Goal: Task Accomplishment & Management: Use online tool/utility

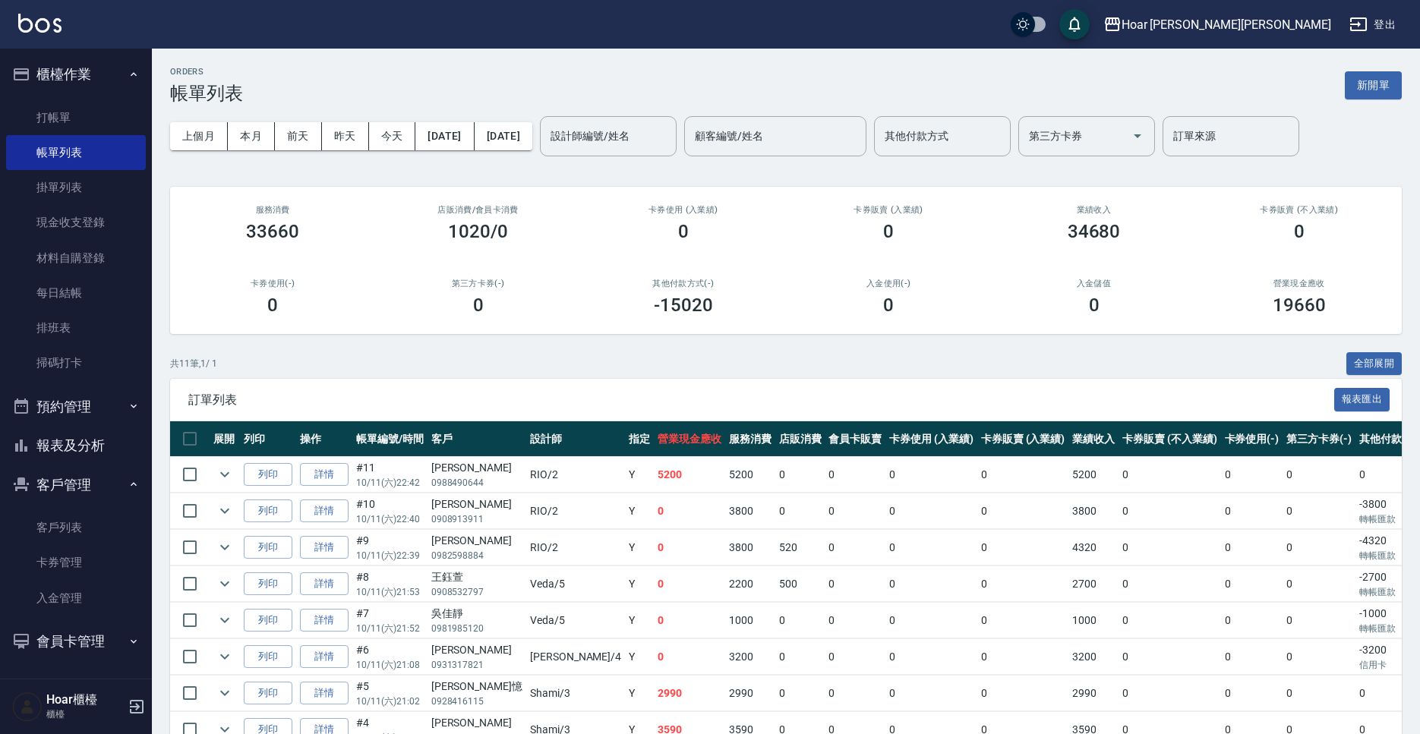
scroll to position [72, 0]
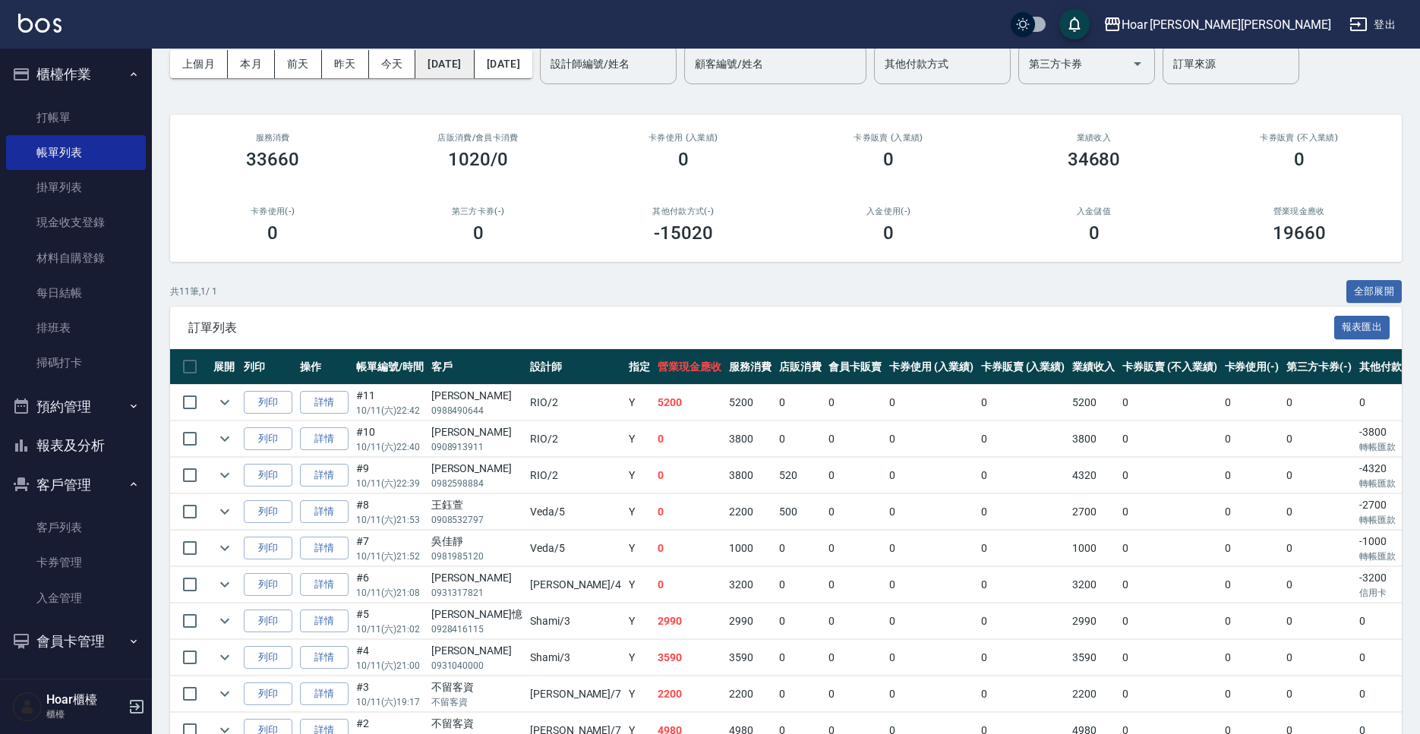
click at [454, 72] on button "[DATE]" at bounding box center [444, 64] width 58 height 28
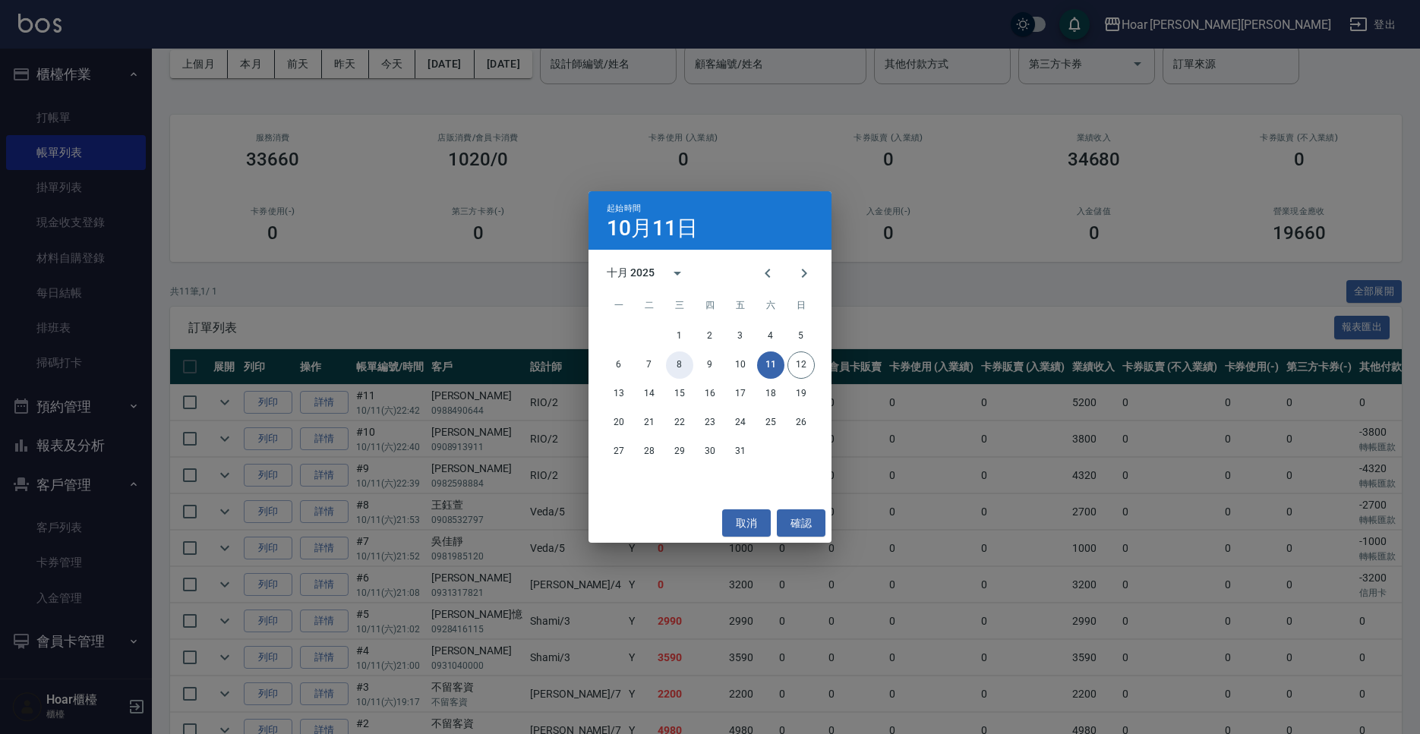
click at [685, 364] on button "8" at bounding box center [679, 364] width 27 height 27
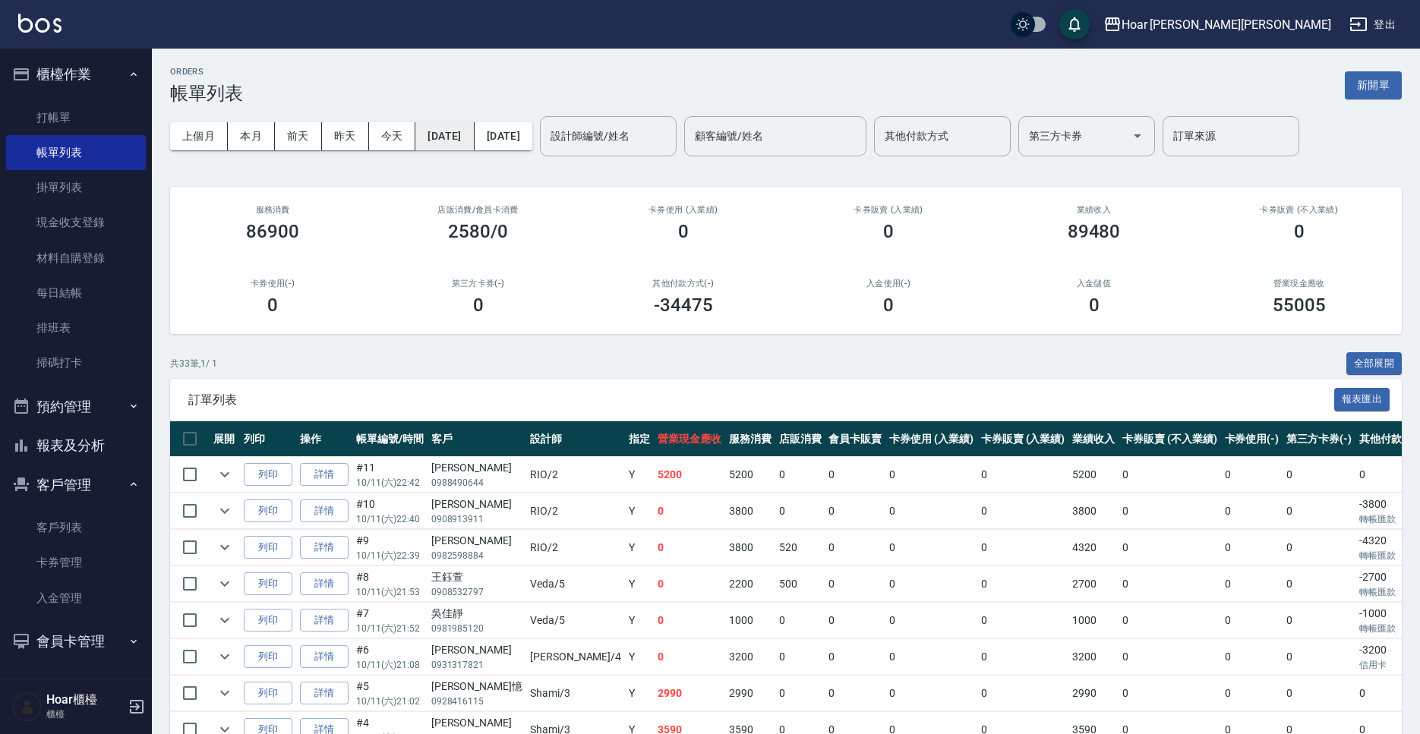
click at [468, 134] on button "[DATE]" at bounding box center [444, 136] width 58 height 28
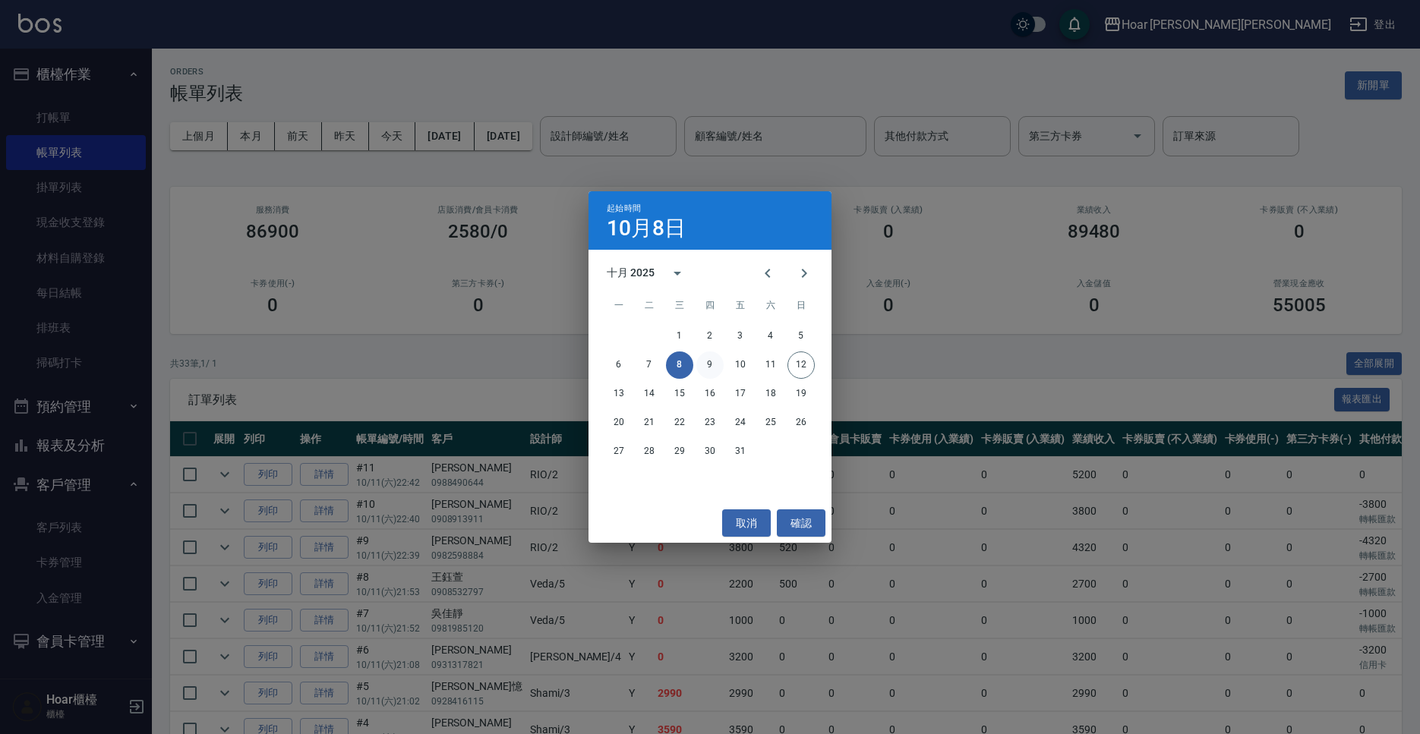
click at [701, 363] on button "9" at bounding box center [709, 364] width 27 height 27
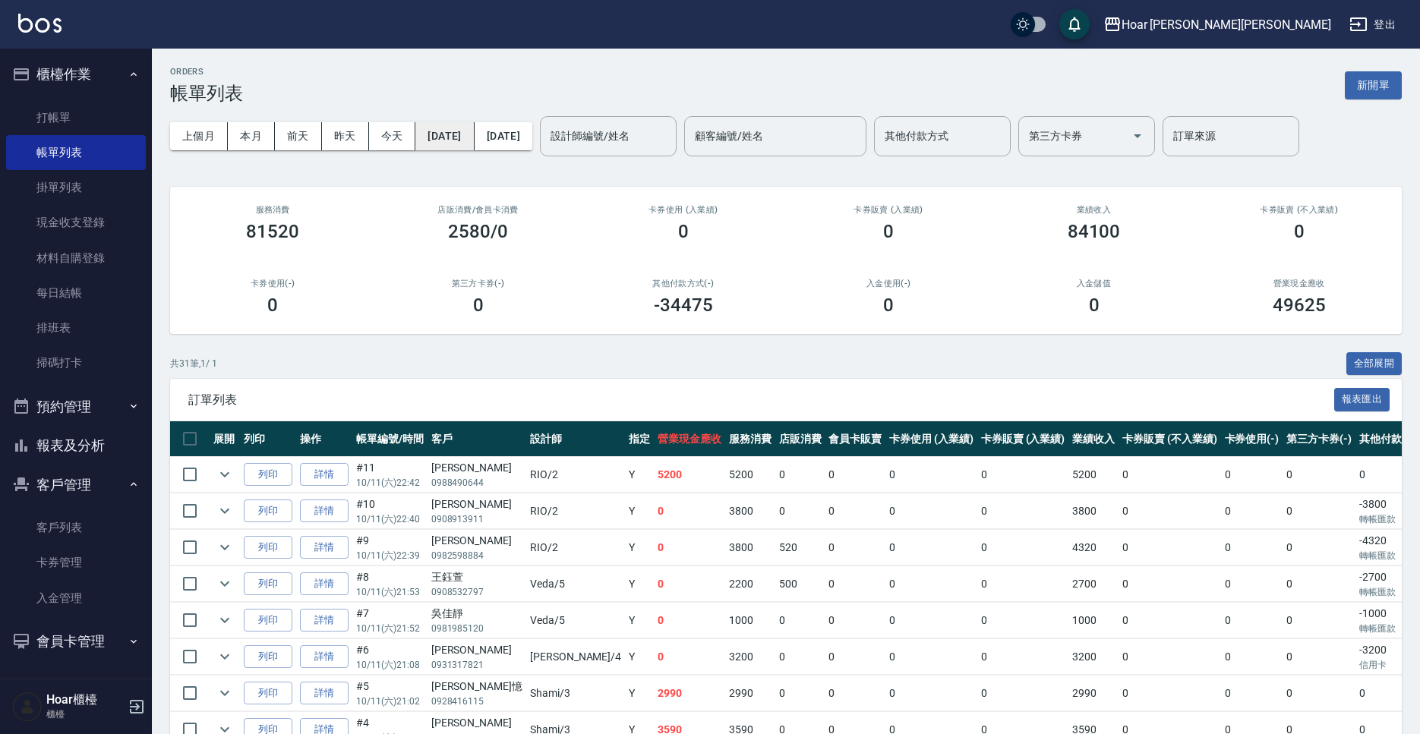
click at [440, 134] on button "[DATE]" at bounding box center [444, 136] width 58 height 28
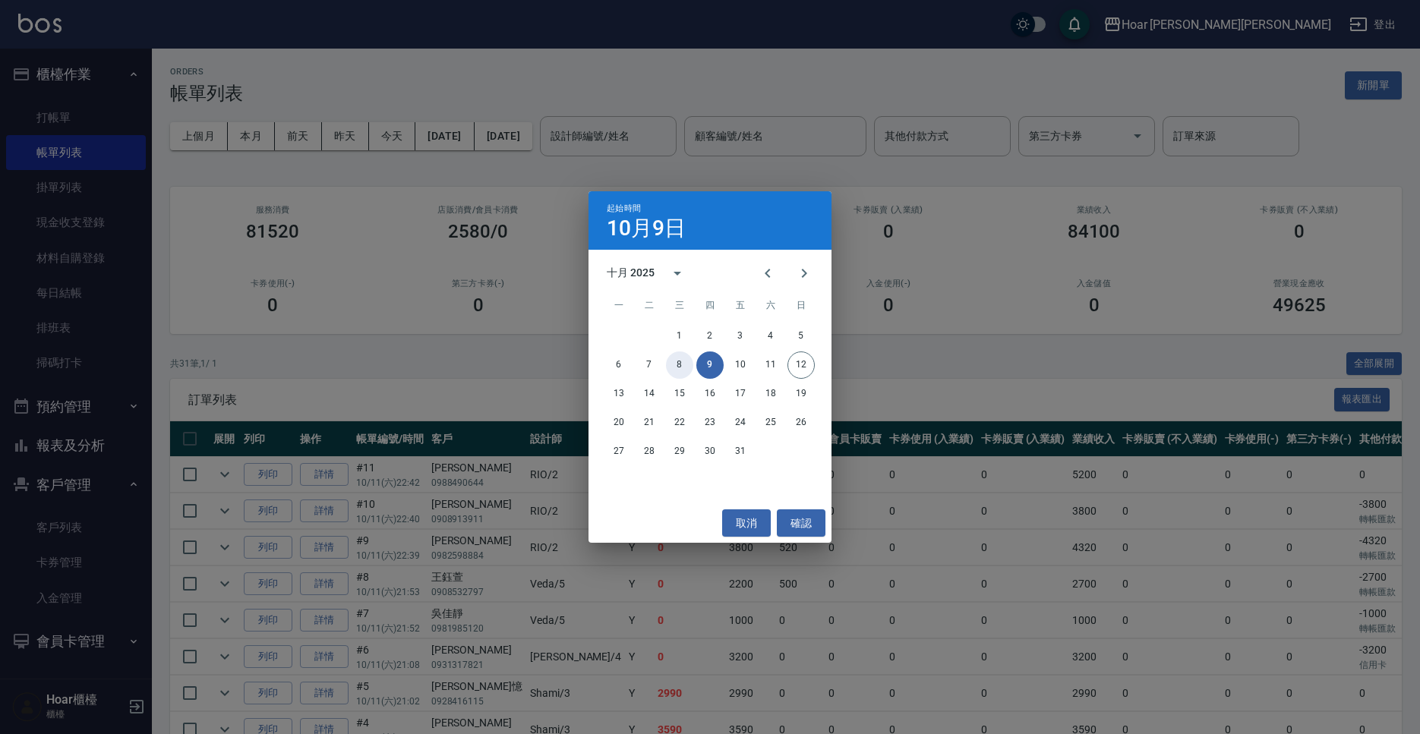
click at [679, 370] on button "8" at bounding box center [679, 364] width 27 height 27
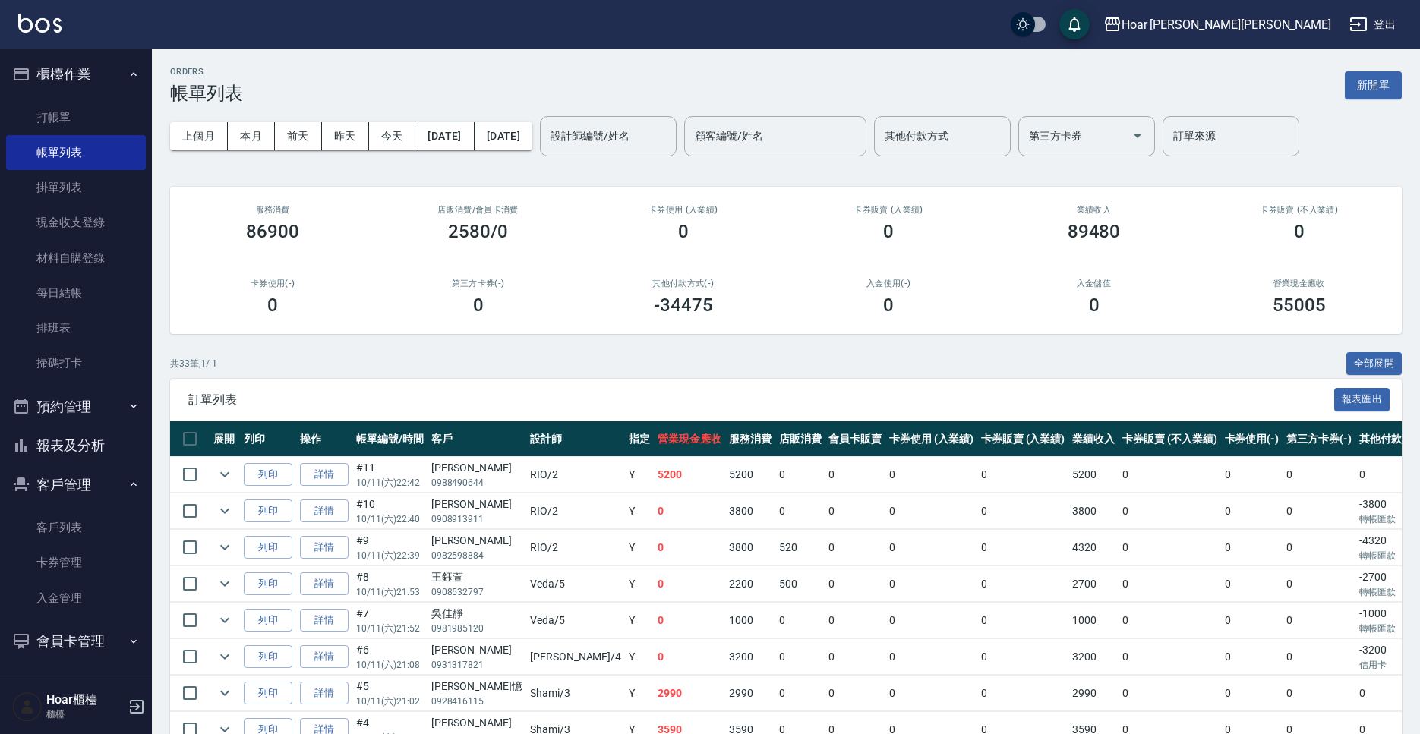
click at [542, 150] on div "上個月 本月 [DATE] [DATE] [DATE] [DATE] [DATE] 設計師編號/姓名 設計師編號/姓名 顧客編號/姓名 顧客編號/姓名 其他付…" at bounding box center [785, 136] width 1231 height 65
click at [532, 147] on button "[DATE]" at bounding box center [503, 136] width 58 height 28
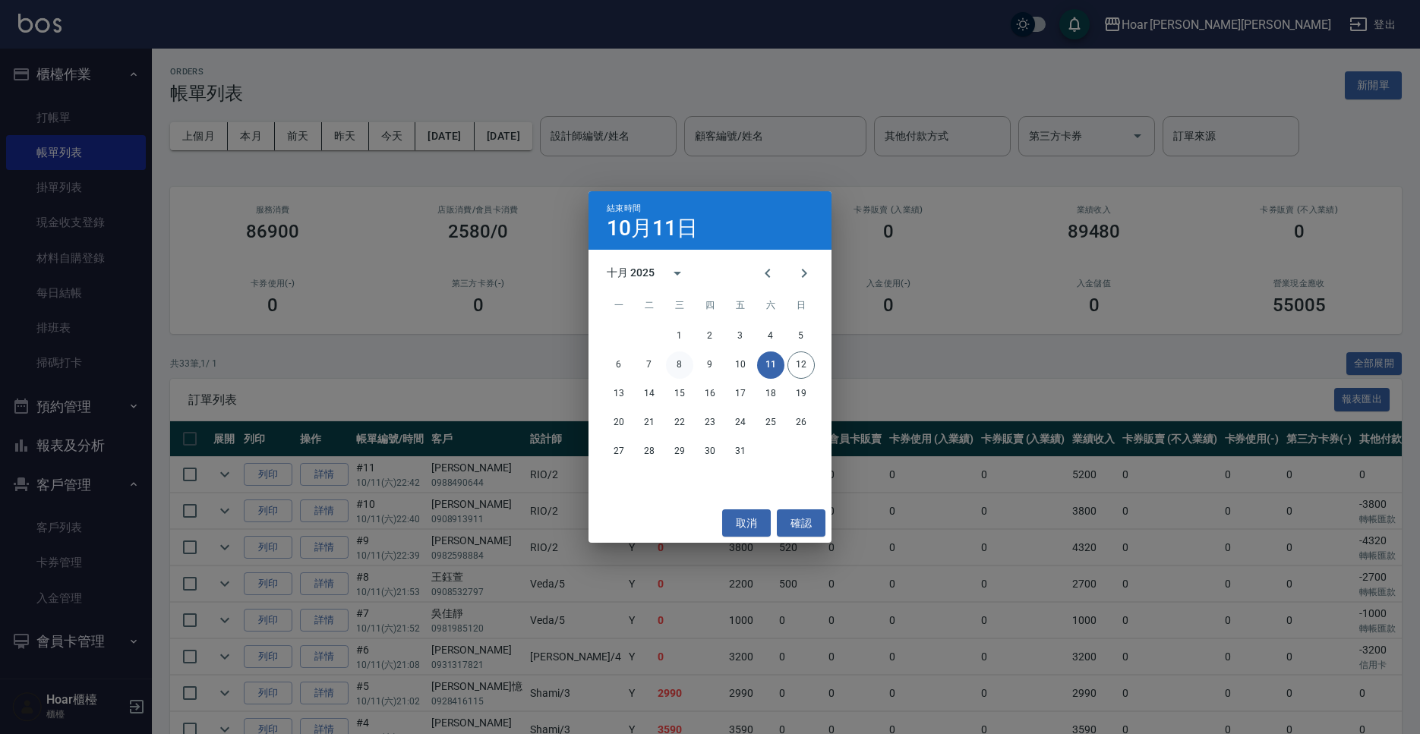
click at [690, 370] on button "8" at bounding box center [679, 364] width 27 height 27
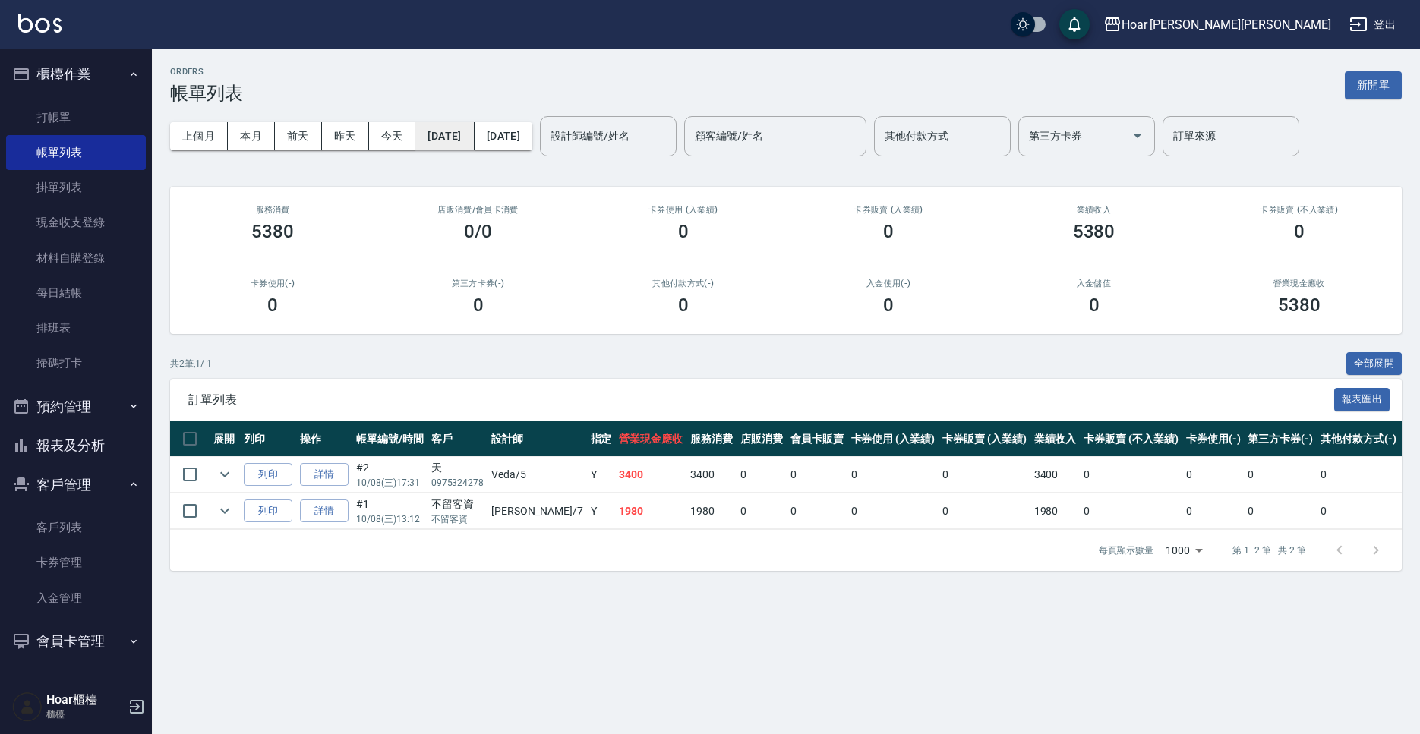
click at [474, 143] on button "[DATE]" at bounding box center [444, 136] width 58 height 28
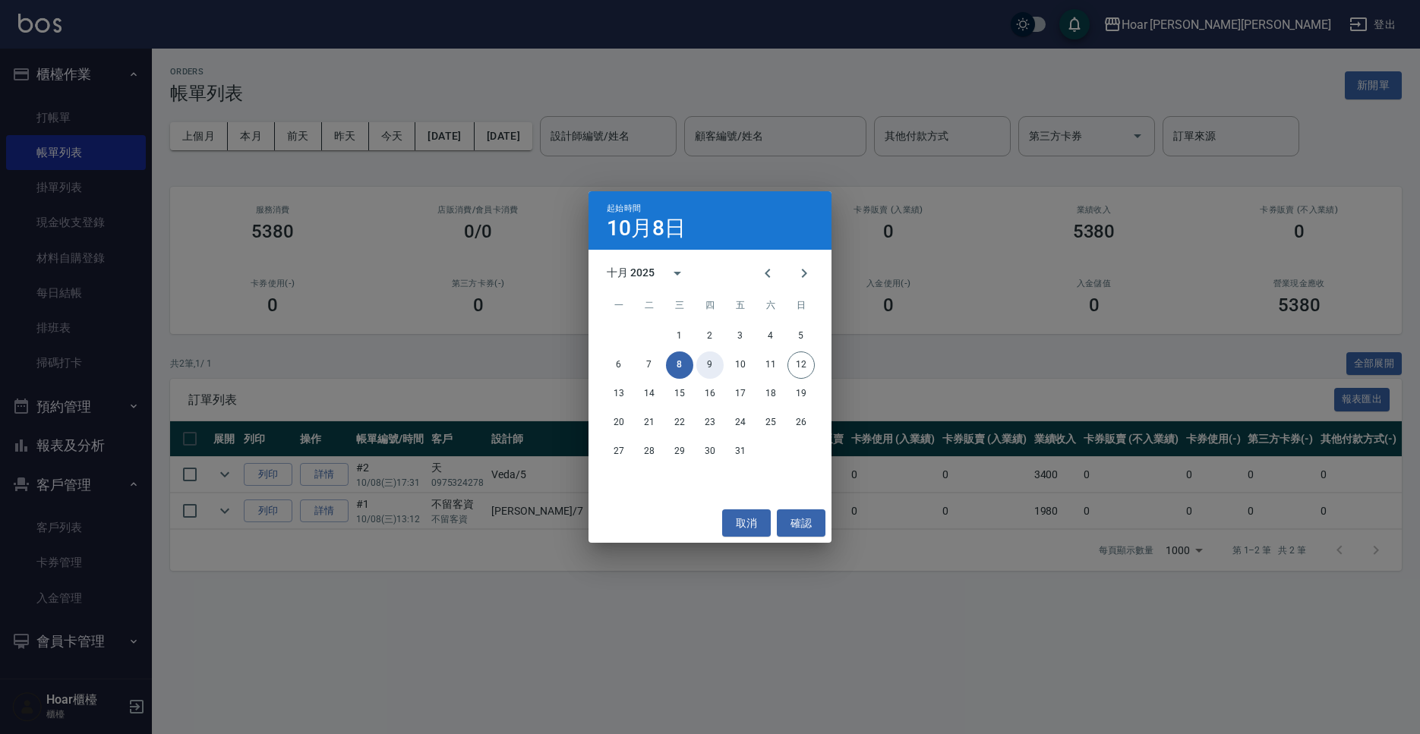
click at [705, 361] on button "9" at bounding box center [709, 364] width 27 height 27
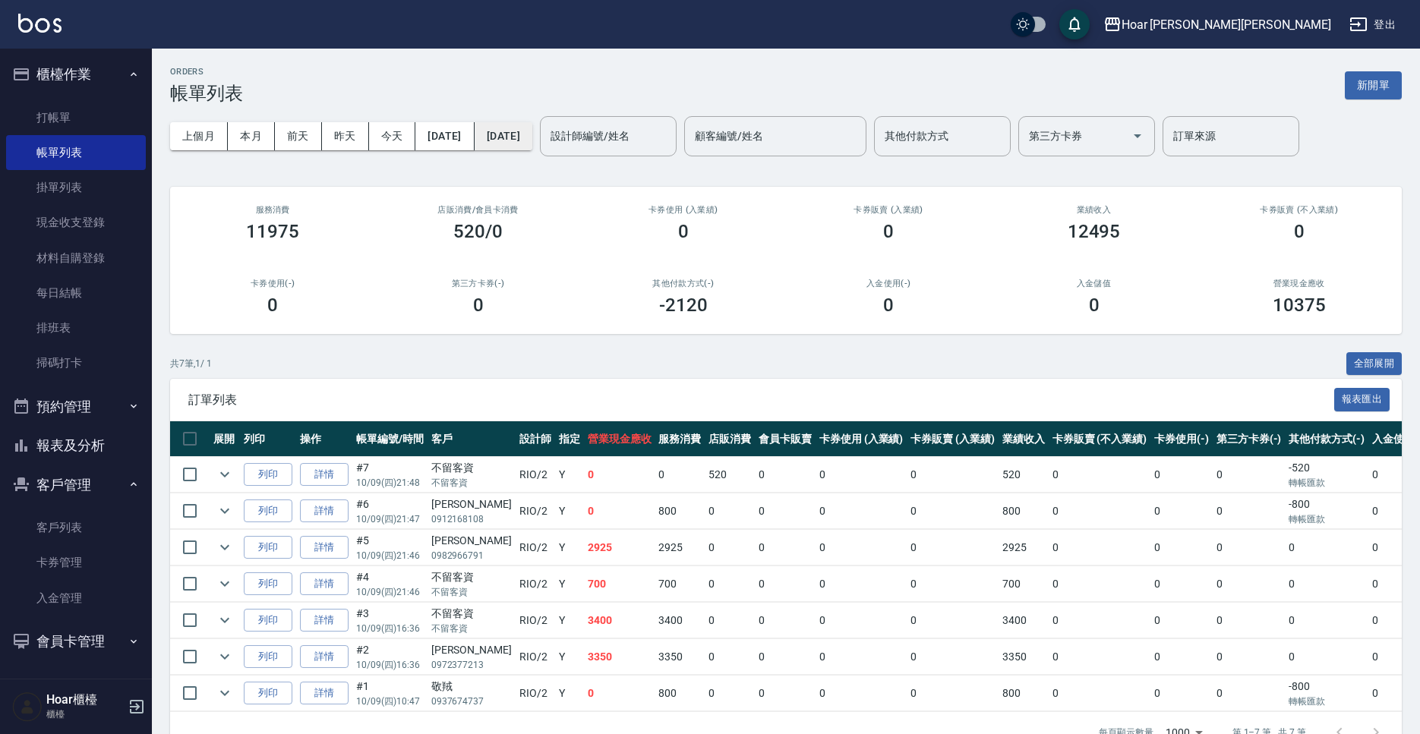
click at [532, 148] on button "[DATE]" at bounding box center [503, 136] width 58 height 28
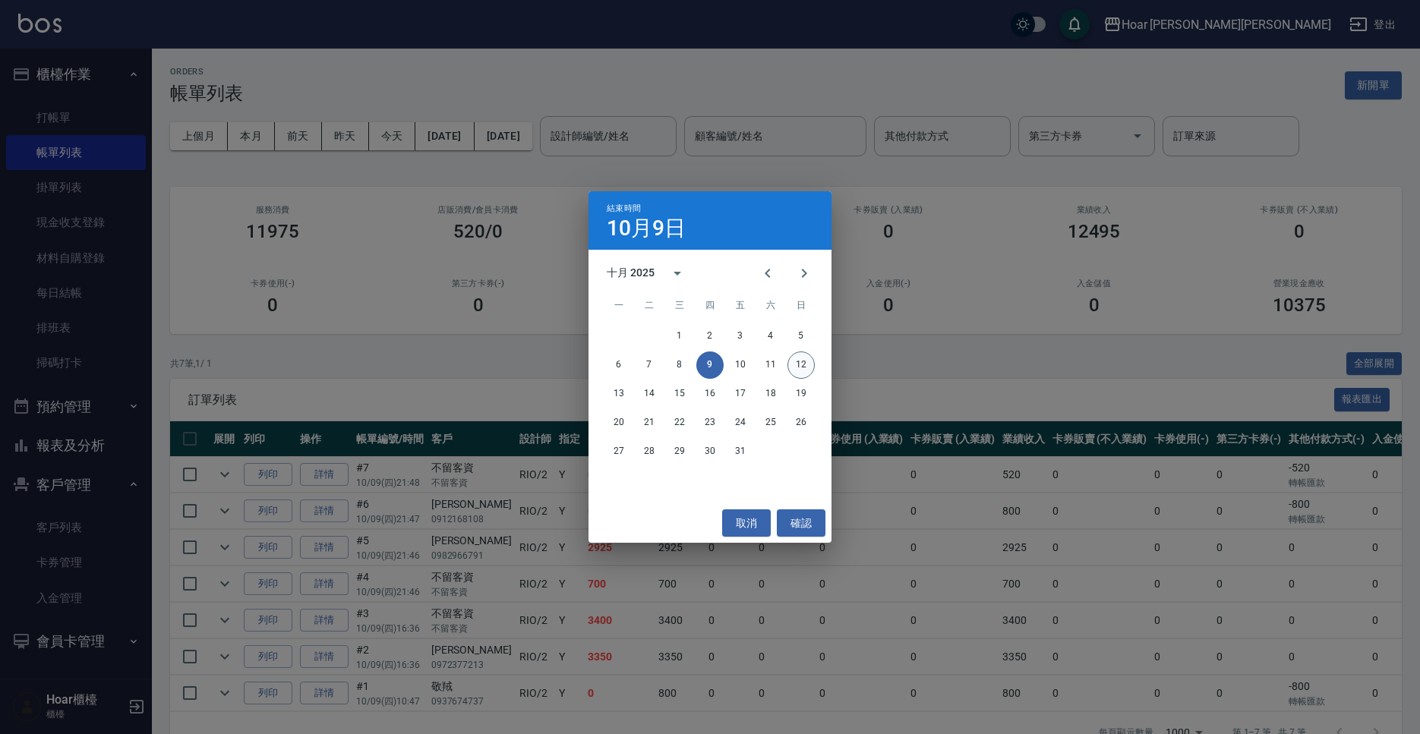
click at [799, 368] on button "12" at bounding box center [800, 364] width 27 height 27
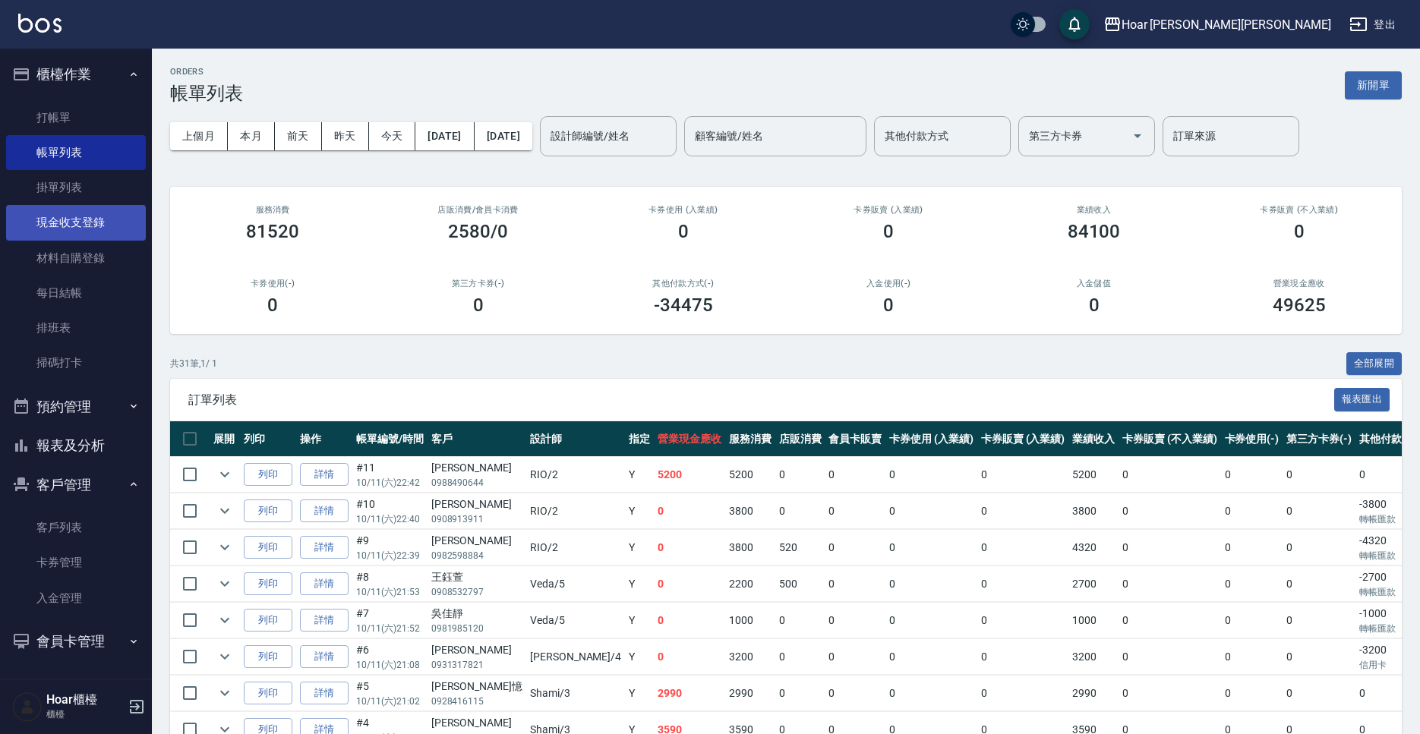
click at [109, 233] on link "現金收支登錄" at bounding box center [76, 222] width 140 height 35
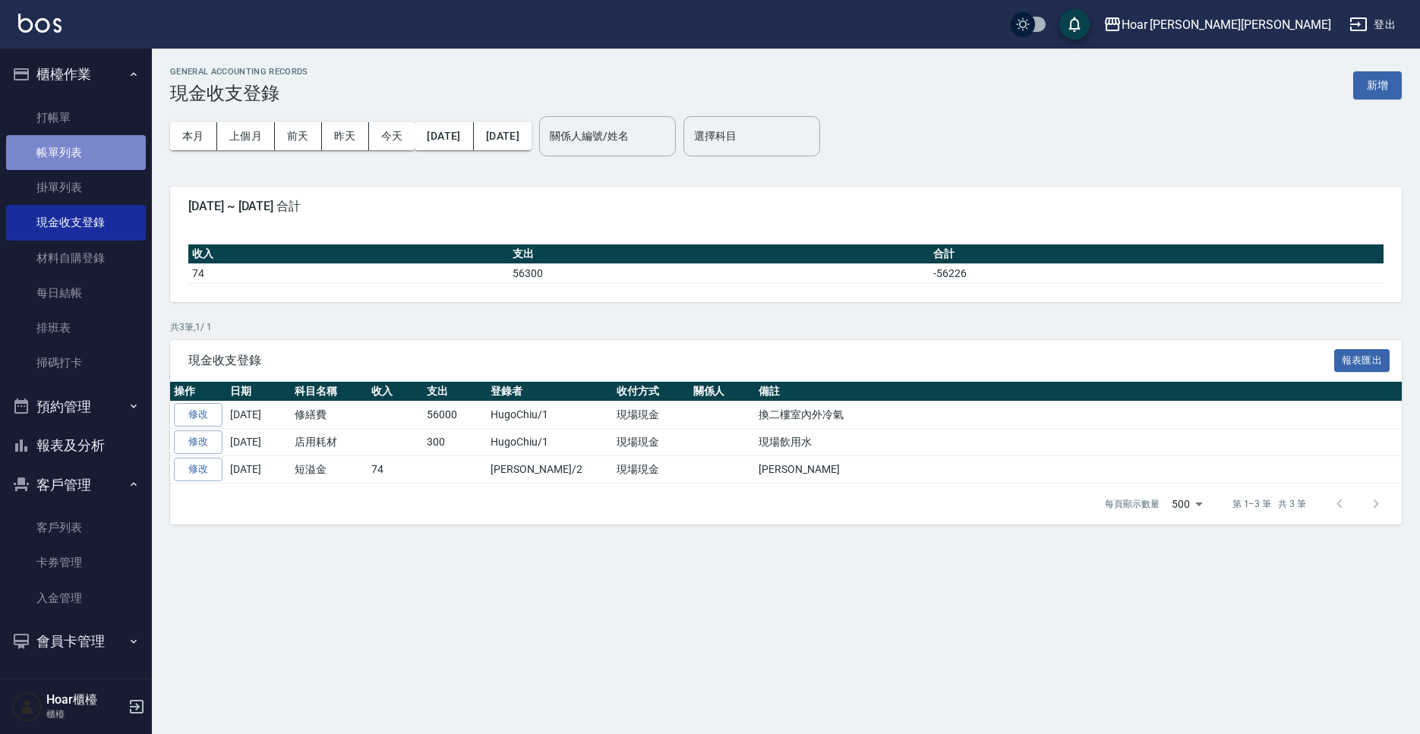
drag, startPoint x: 89, startPoint y: 152, endPoint x: 137, endPoint y: 156, distance: 48.8
click at [89, 152] on link "帳單列表" at bounding box center [76, 152] width 140 height 35
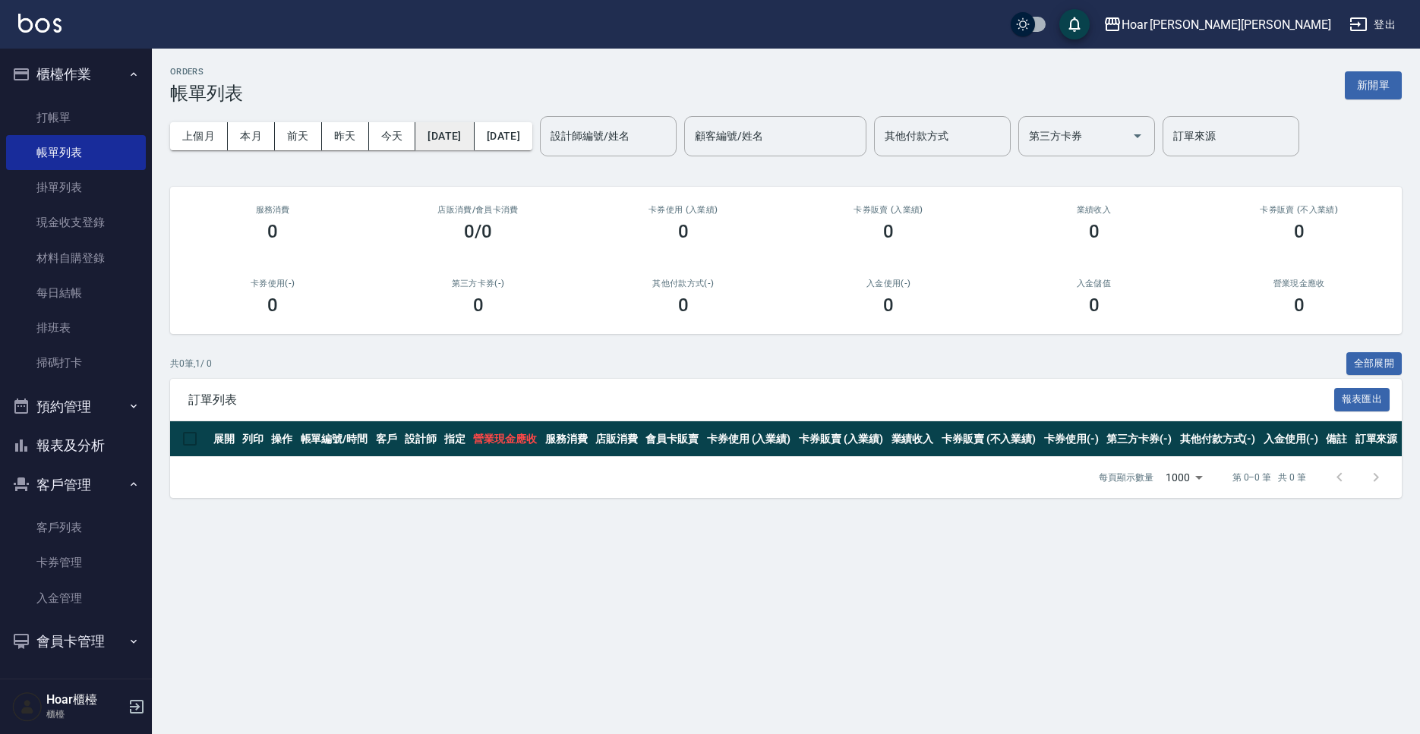
click at [437, 145] on button "[DATE]" at bounding box center [444, 136] width 58 height 28
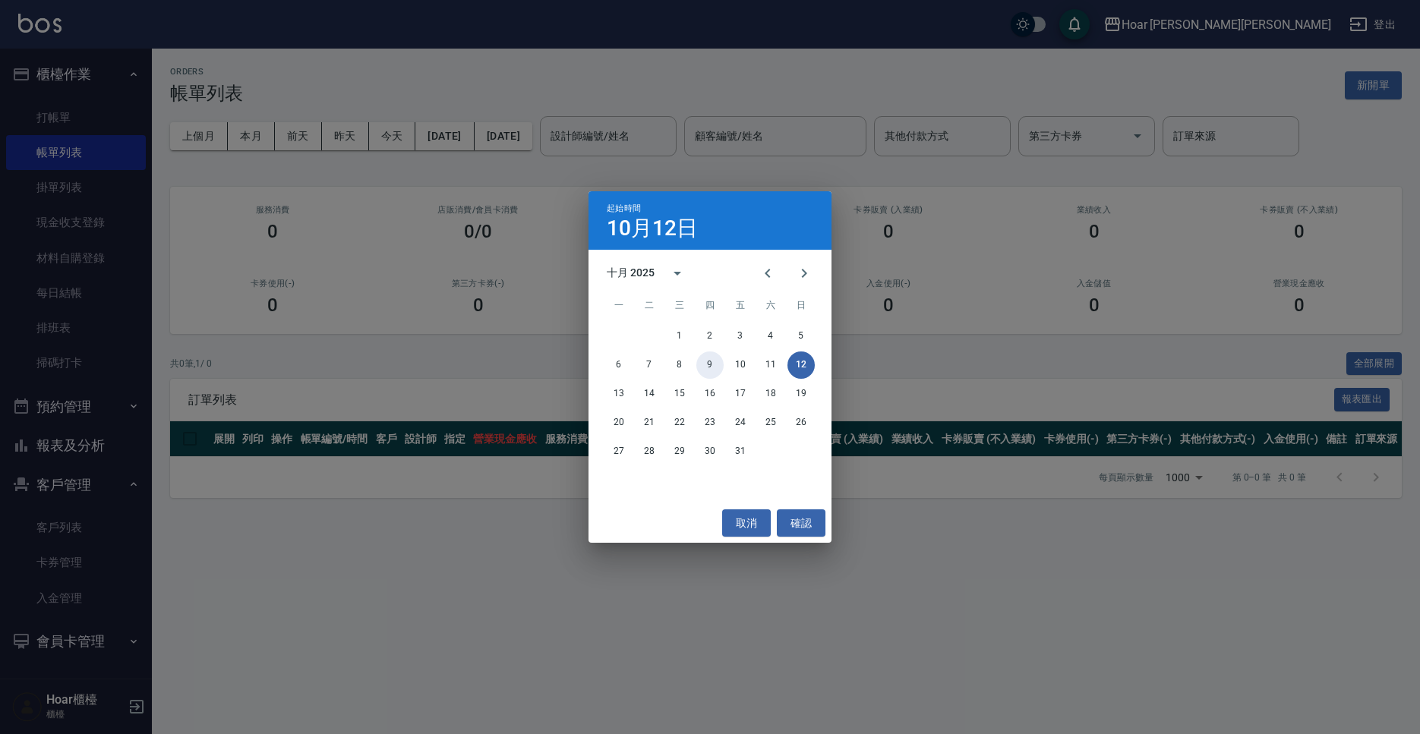
drag, startPoint x: 710, startPoint y: 370, endPoint x: 693, endPoint y: 333, distance: 40.1
click at [710, 370] on button "9" at bounding box center [709, 364] width 27 height 27
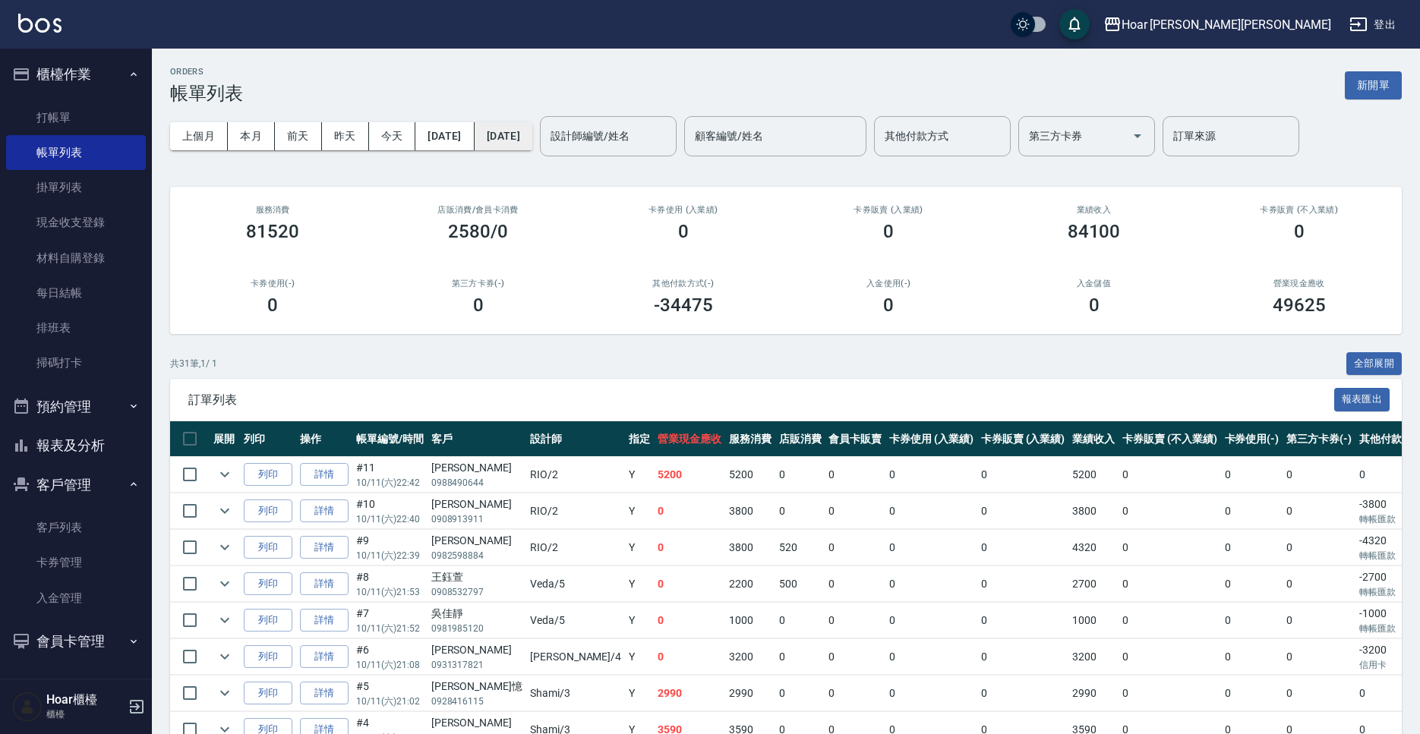
click at [532, 137] on button "[DATE]" at bounding box center [503, 136] width 58 height 28
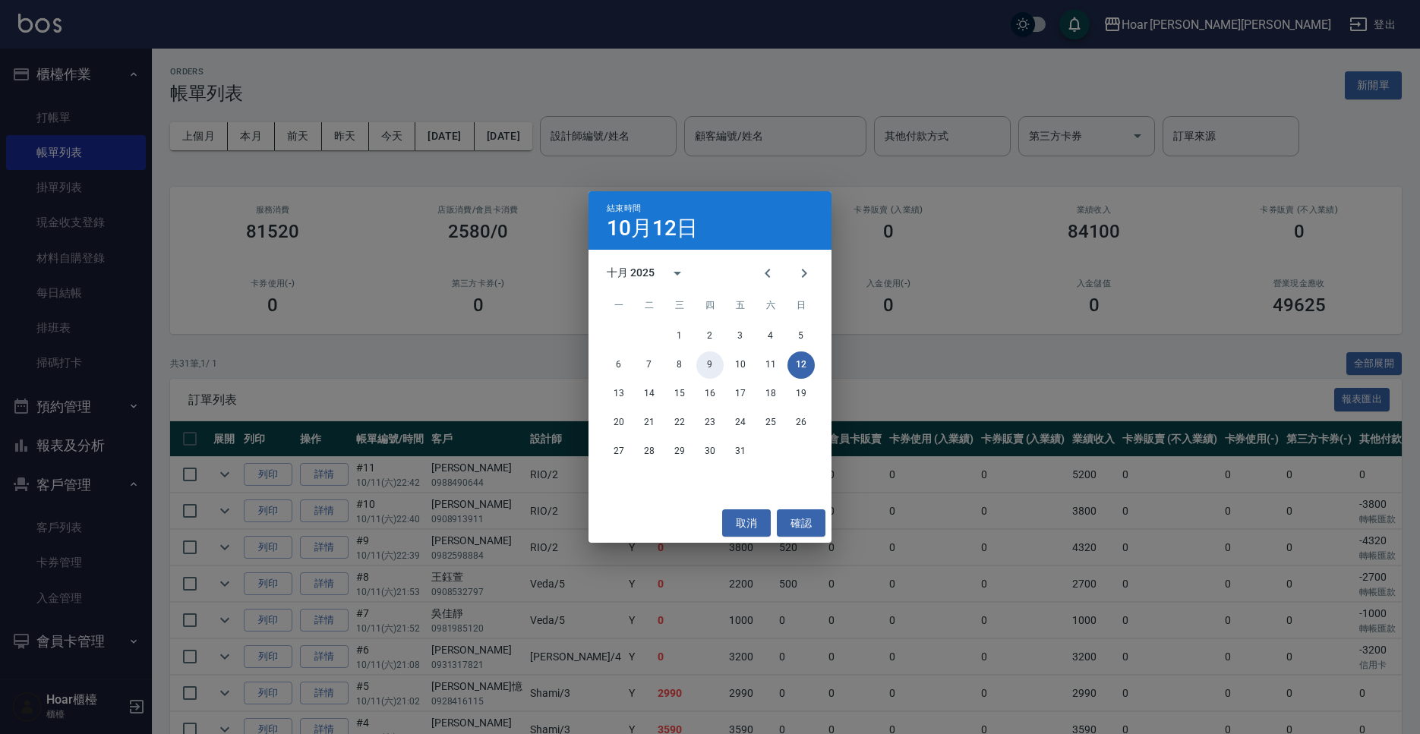
drag, startPoint x: 713, startPoint y: 362, endPoint x: 701, endPoint y: 355, distance: 13.7
click at [713, 362] on button "9" at bounding box center [709, 364] width 27 height 27
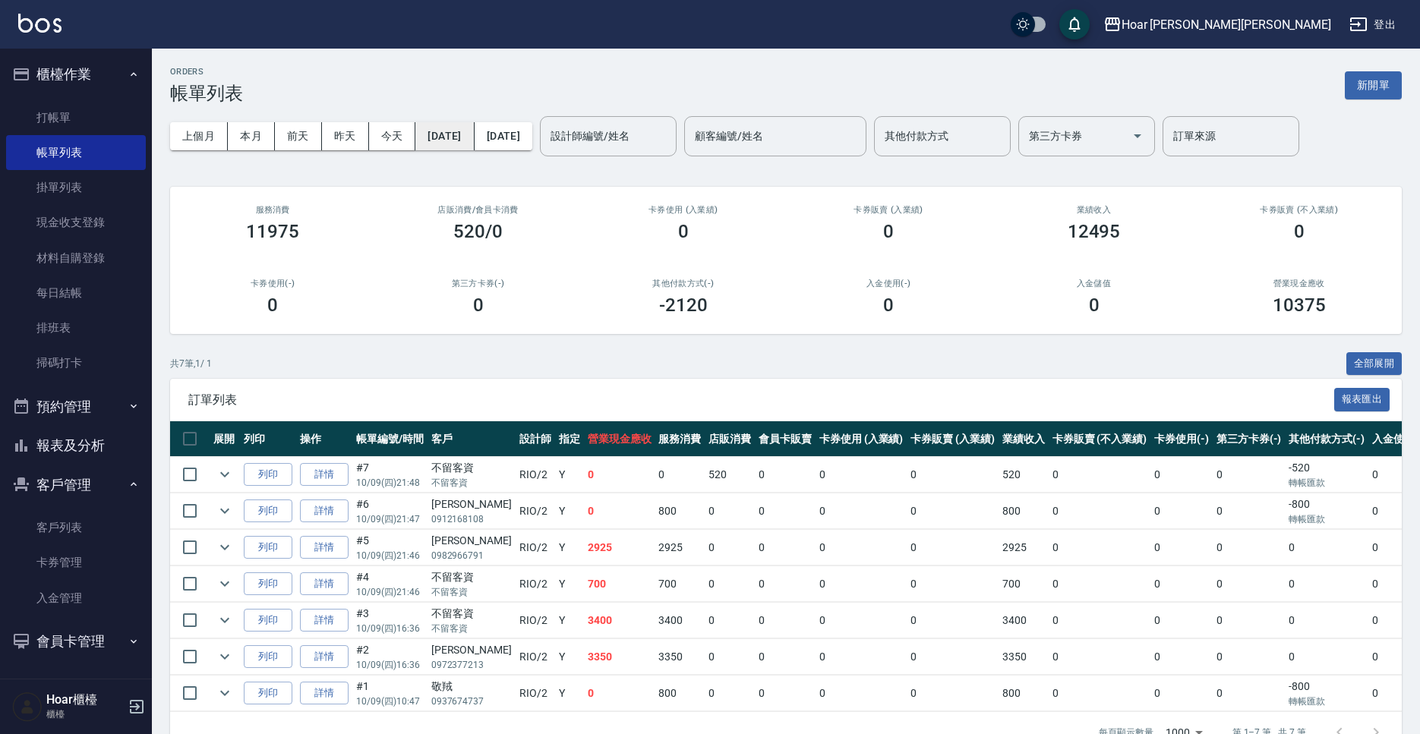
click at [474, 143] on button "[DATE]" at bounding box center [444, 136] width 58 height 28
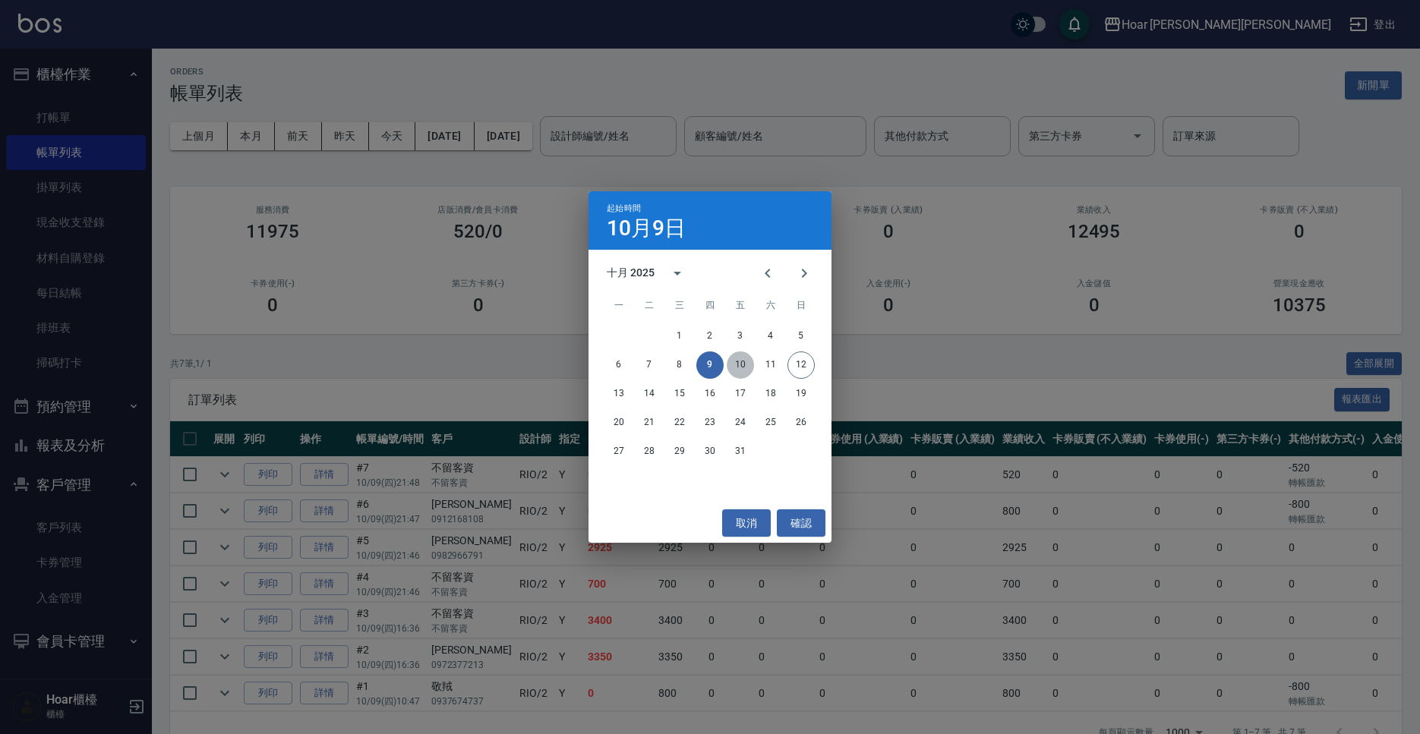
click at [741, 370] on button "10" at bounding box center [740, 364] width 27 height 27
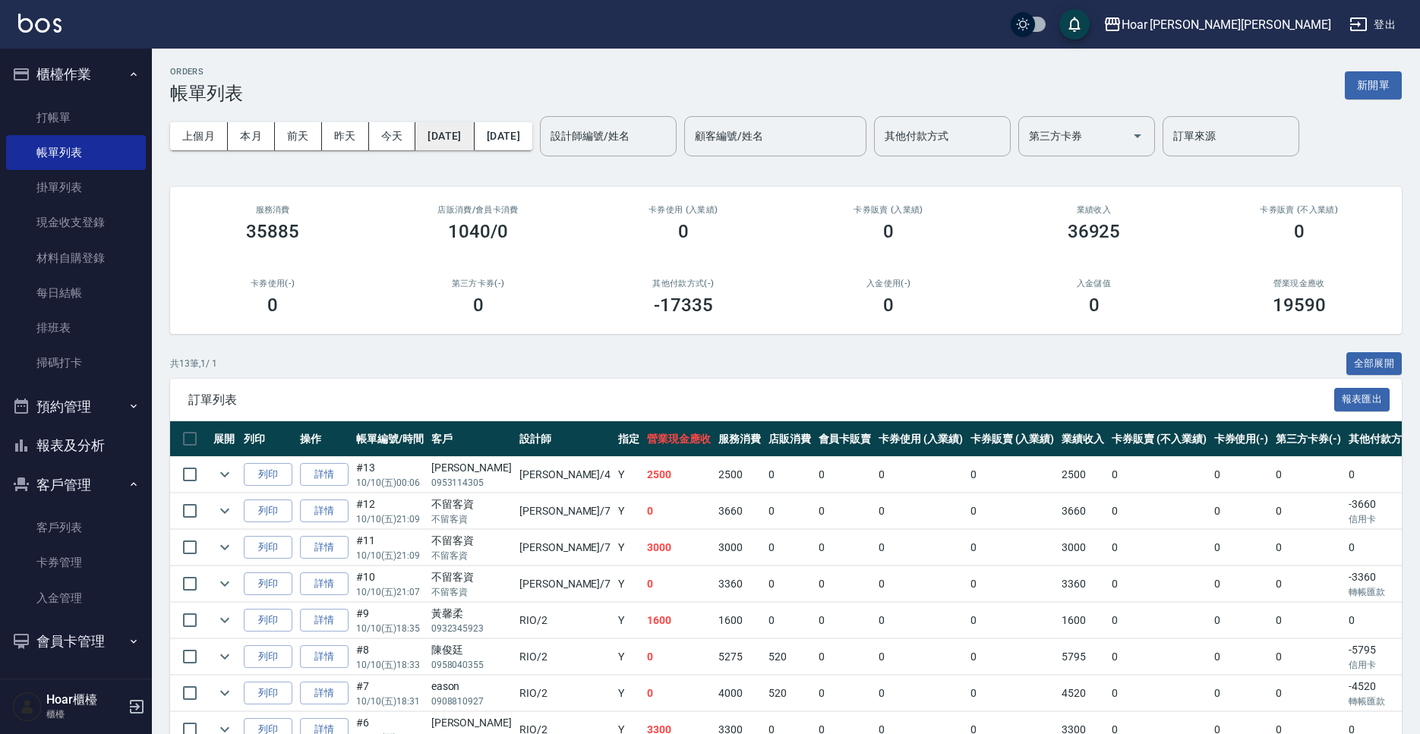
click at [466, 147] on button "[DATE]" at bounding box center [444, 136] width 58 height 28
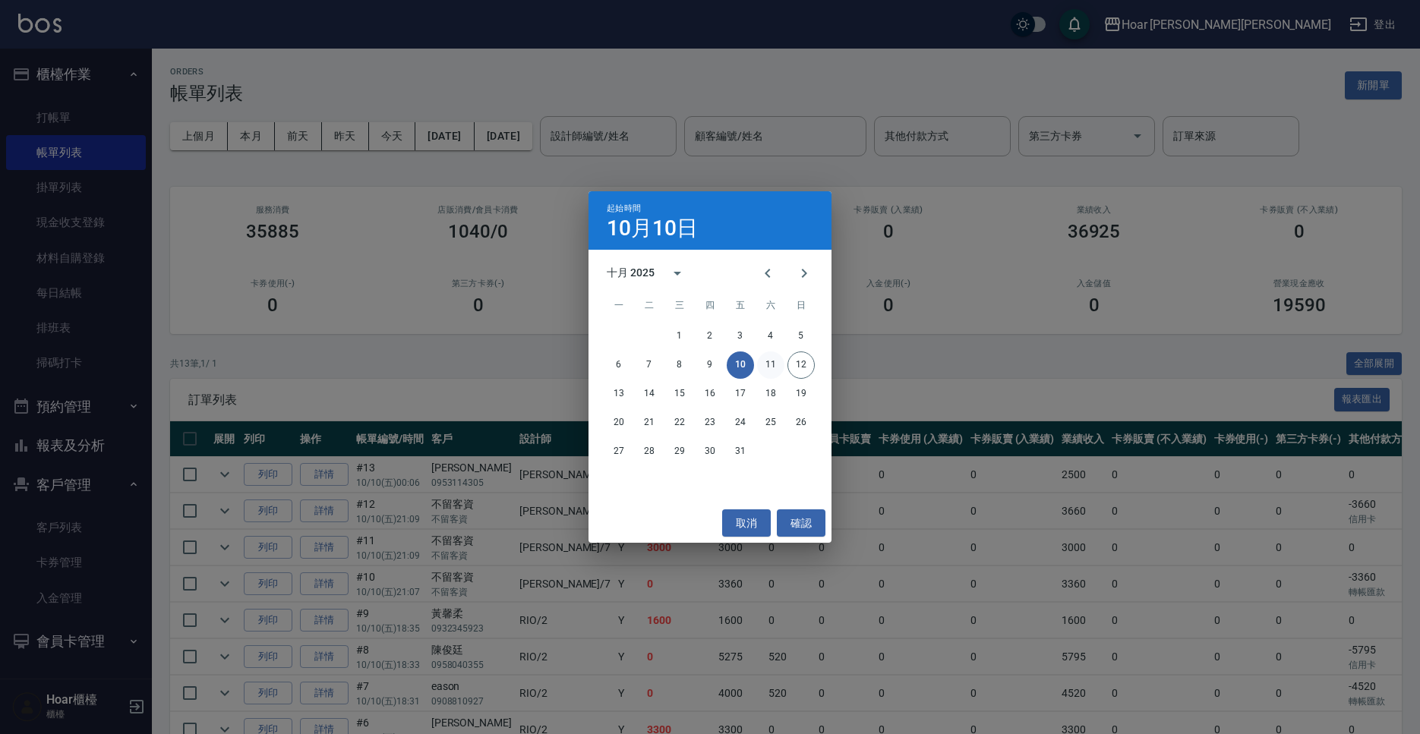
click at [771, 369] on button "11" at bounding box center [770, 364] width 27 height 27
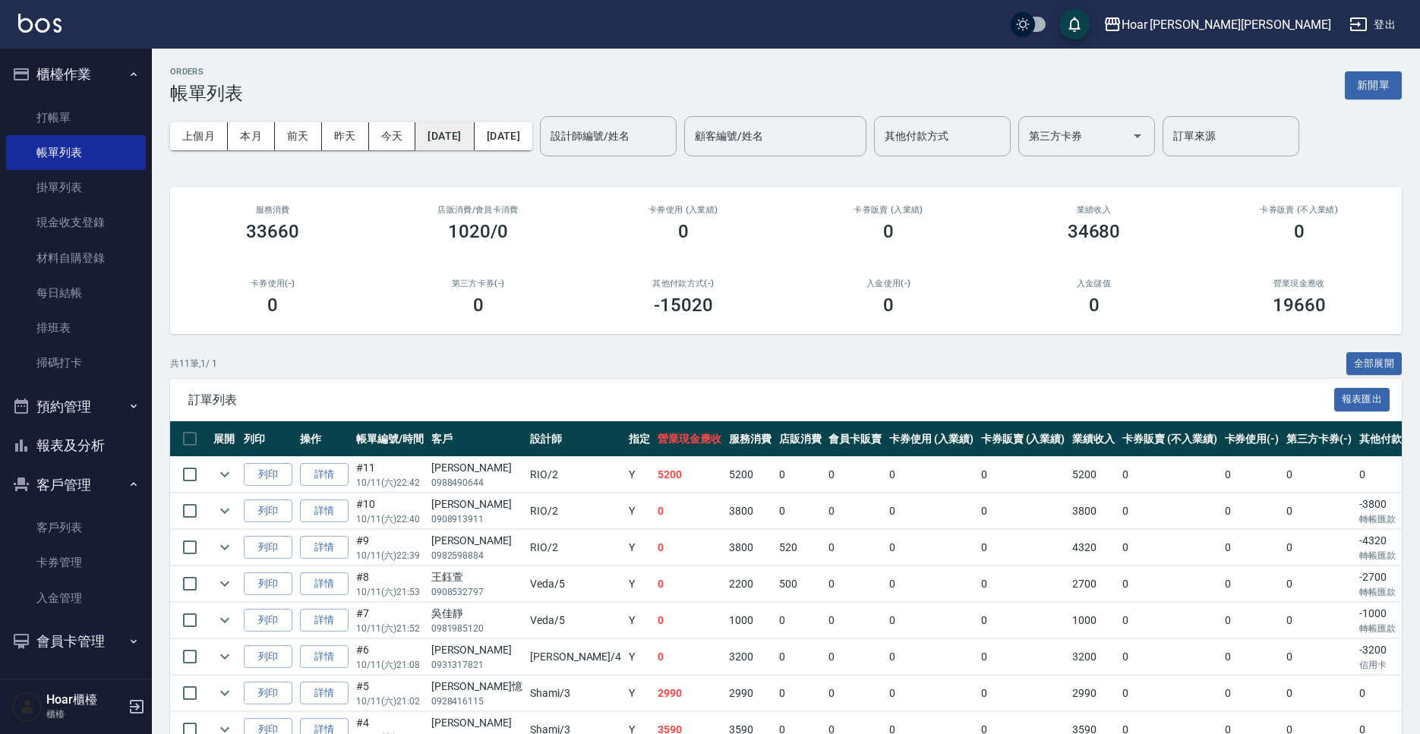
click at [457, 137] on button "[DATE]" at bounding box center [444, 136] width 58 height 28
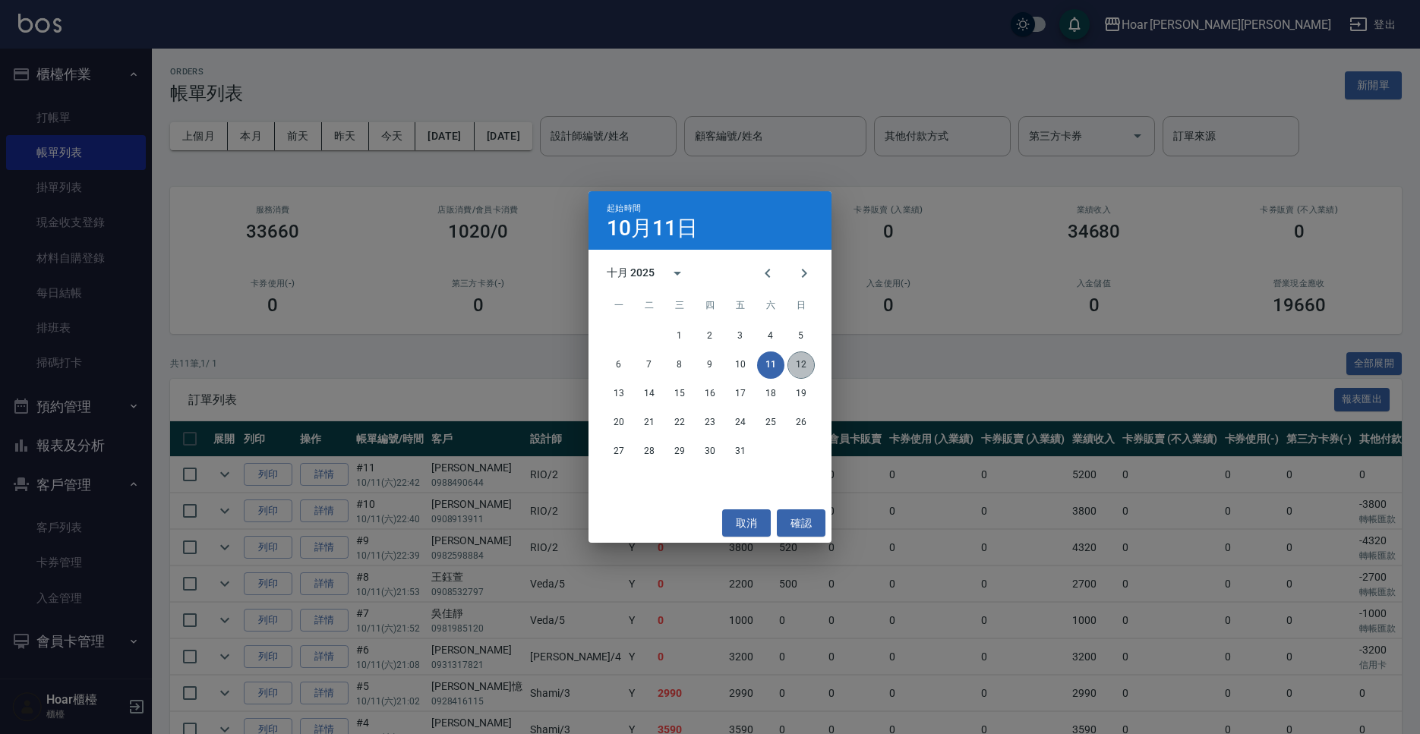
click at [800, 361] on button "12" at bounding box center [800, 364] width 27 height 27
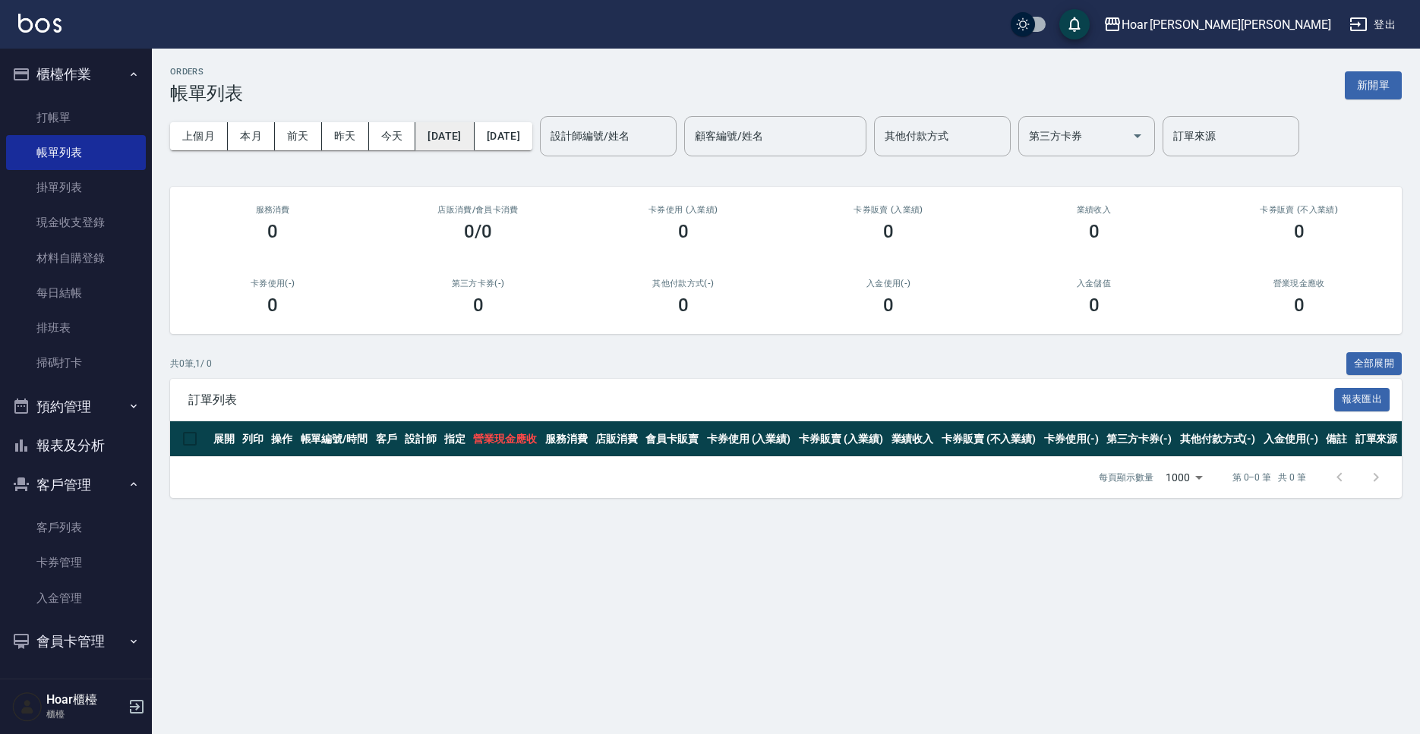
click at [474, 145] on button "[DATE]" at bounding box center [444, 136] width 58 height 28
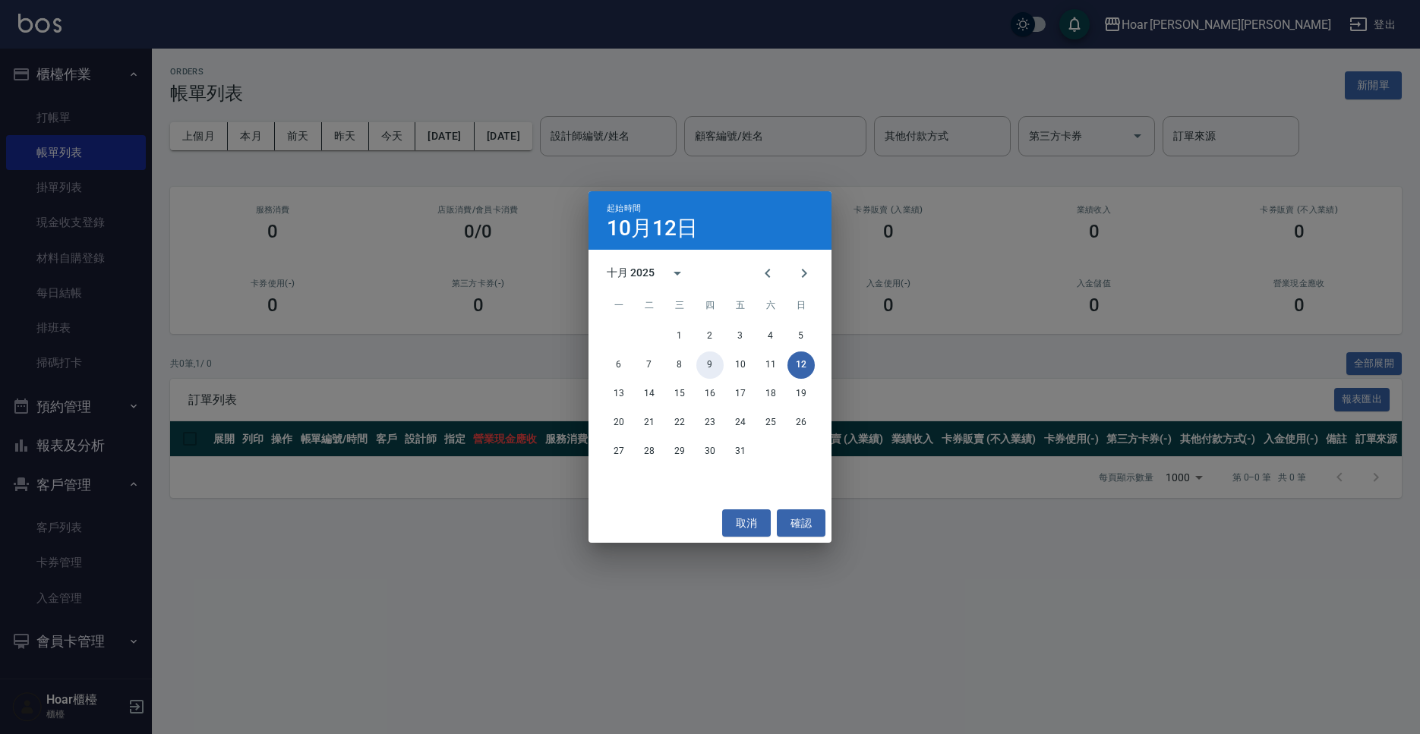
click at [707, 361] on button "9" at bounding box center [709, 364] width 27 height 27
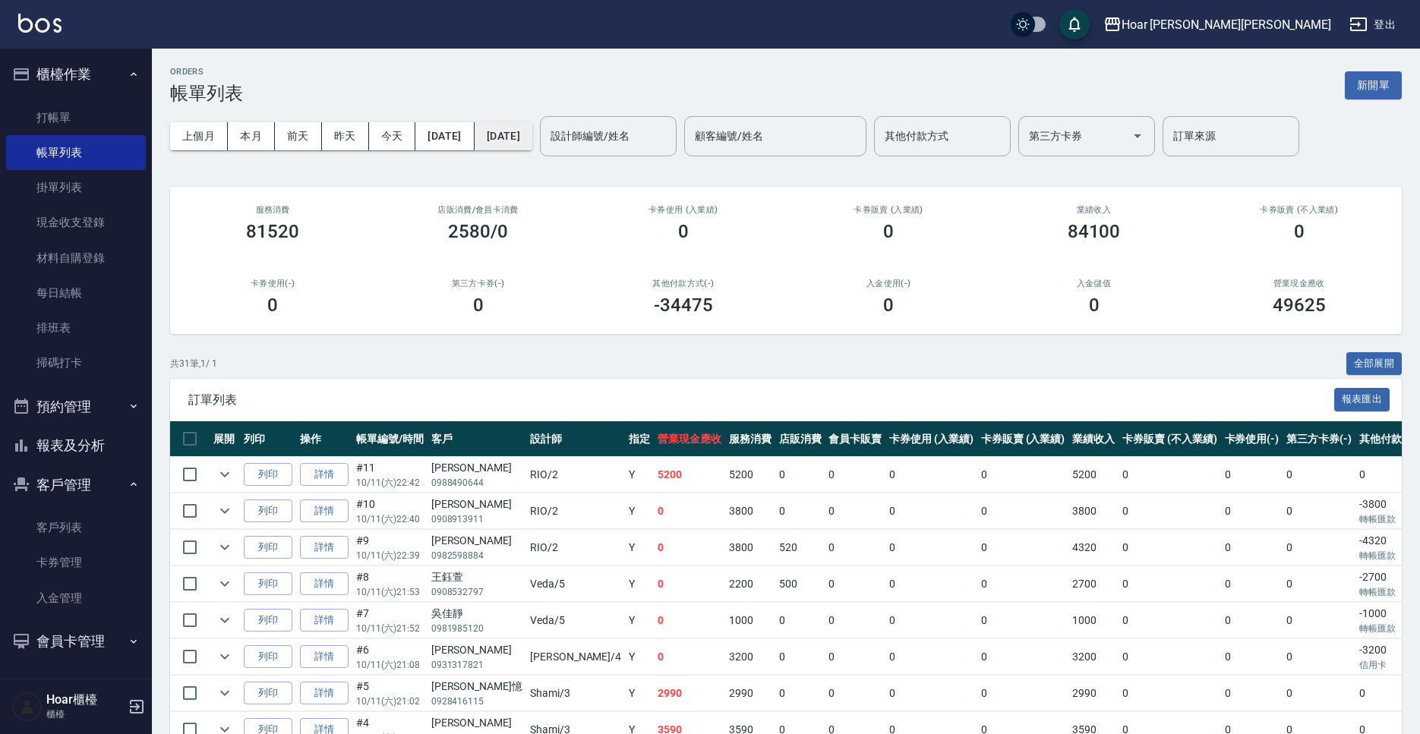
click at [532, 147] on button "[DATE]" at bounding box center [503, 136] width 58 height 28
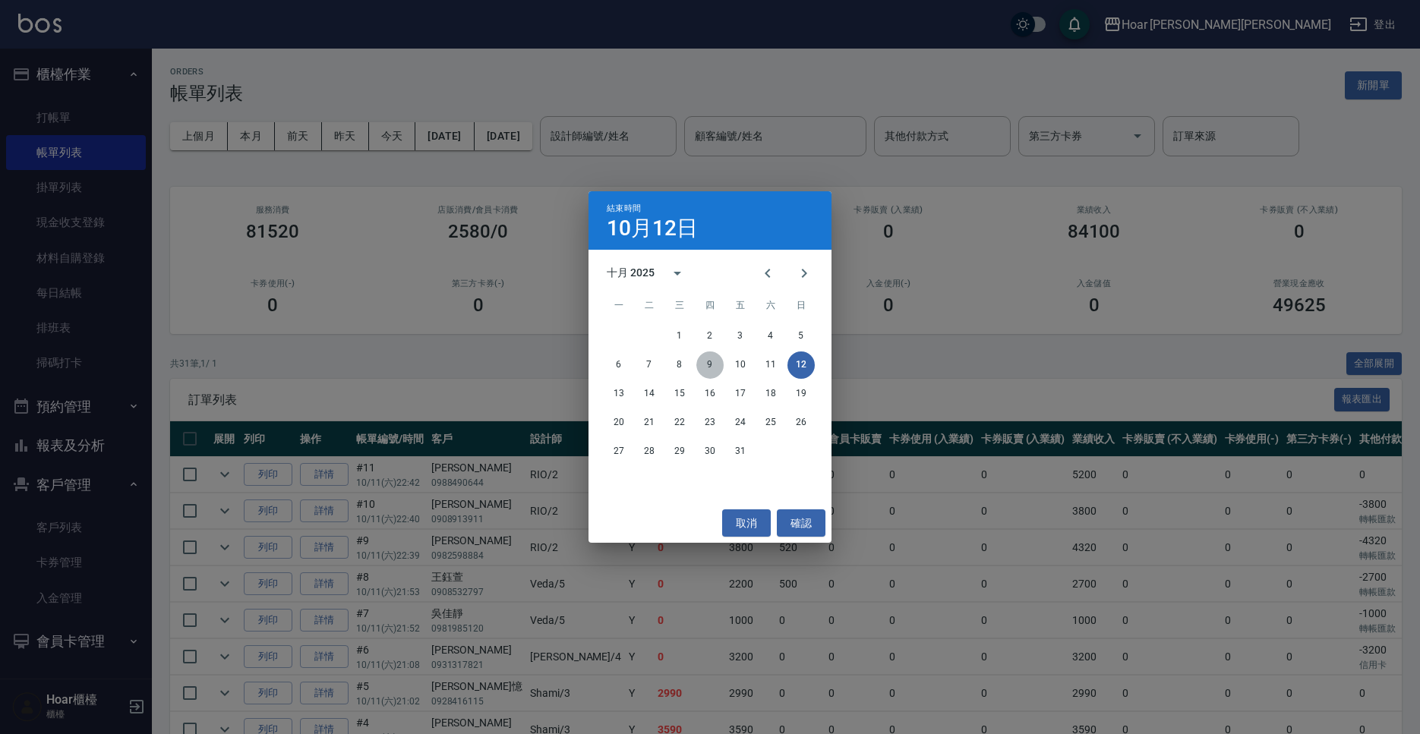
click at [708, 371] on button "9" at bounding box center [709, 364] width 27 height 27
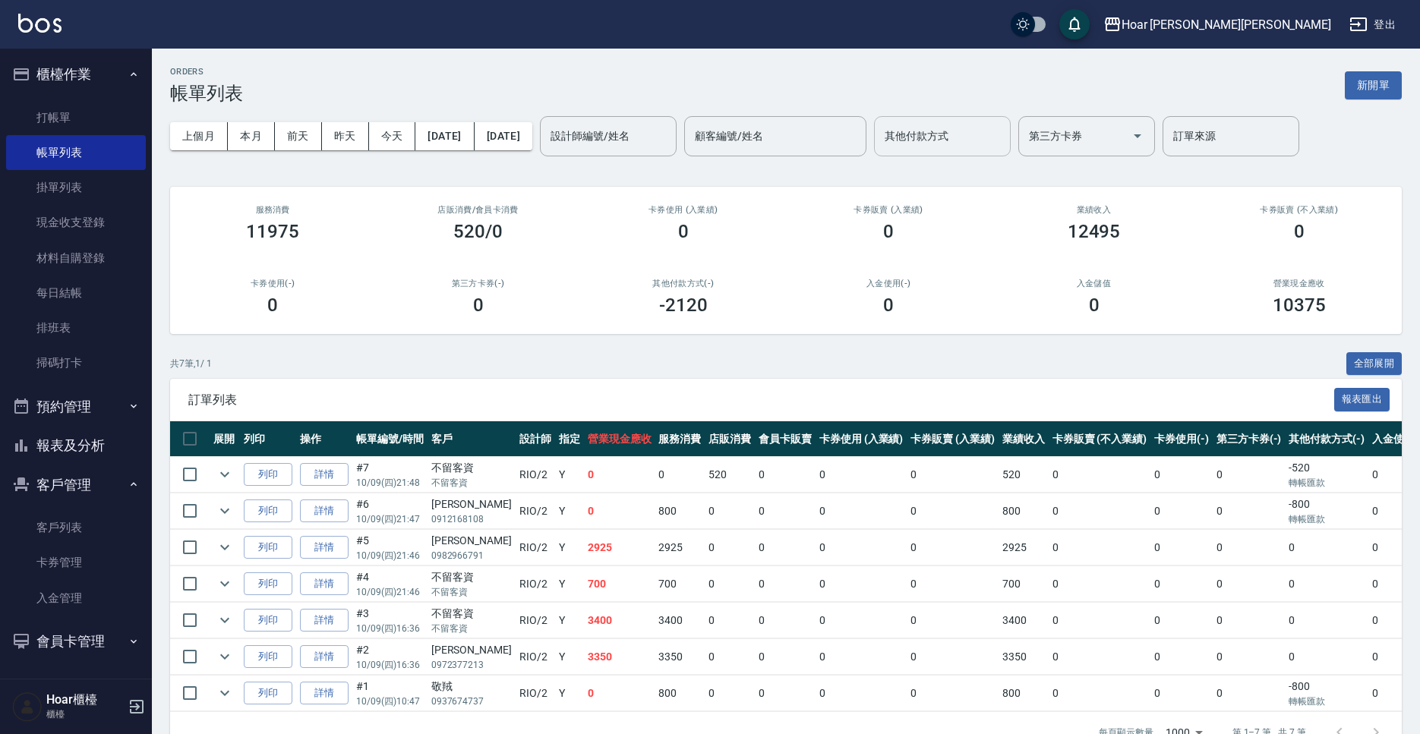
drag, startPoint x: 1015, startPoint y: 118, endPoint x: 994, endPoint y: 153, distance: 40.5
click at [1010, 118] on div "其他付款方式" at bounding box center [942, 136] width 137 height 40
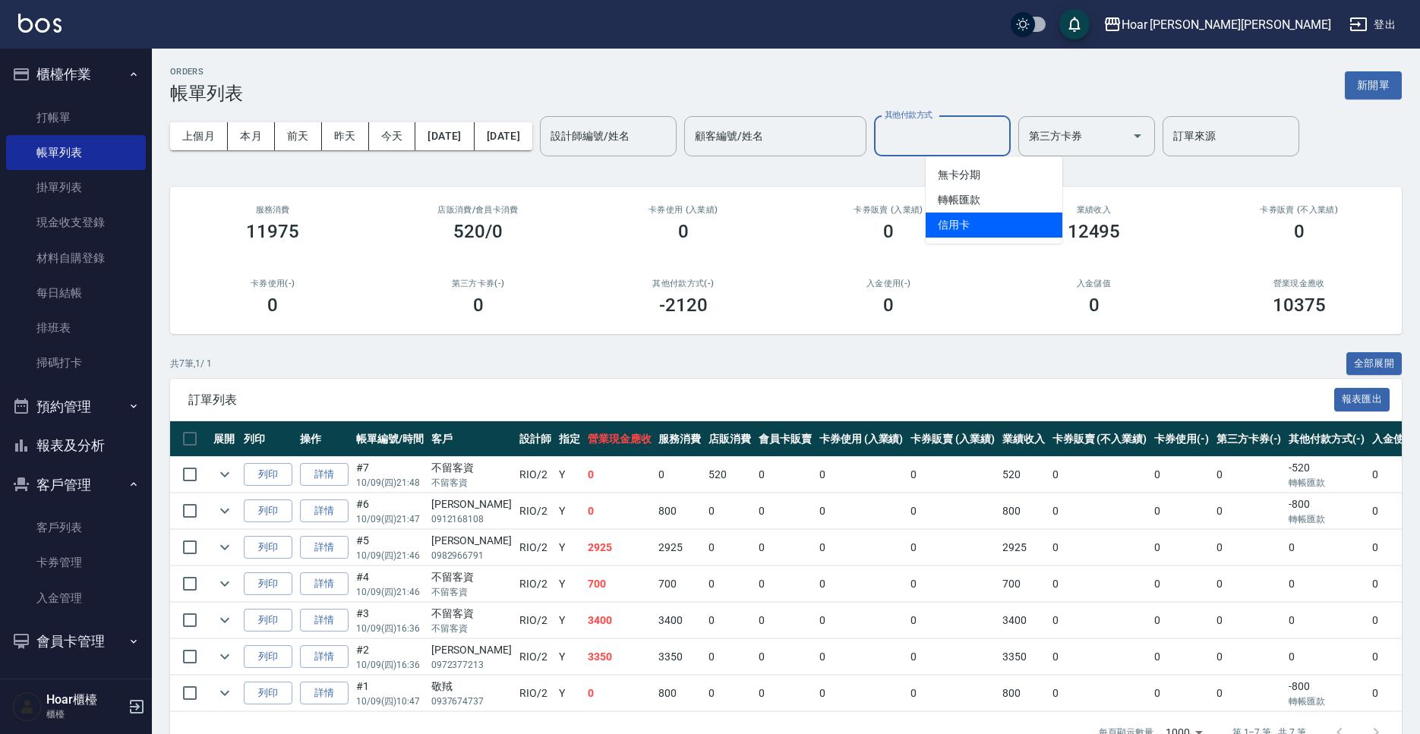
drag, startPoint x: 969, startPoint y: 221, endPoint x: 972, endPoint y: 183, distance: 38.0
click at [970, 221] on span "信用卡" at bounding box center [993, 225] width 137 height 25
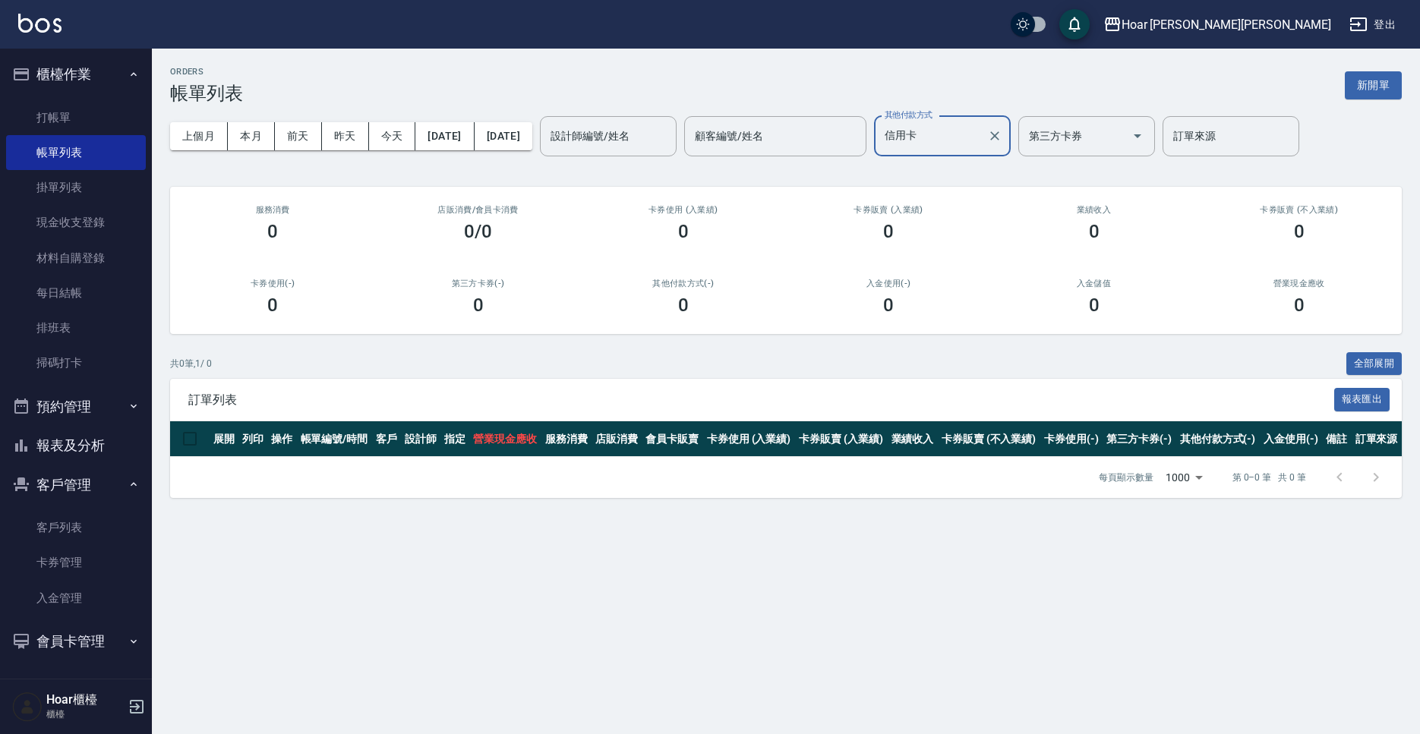
drag, startPoint x: 982, startPoint y: 131, endPoint x: 974, endPoint y: 154, distance: 24.3
click at [981, 132] on input "信用卡" at bounding box center [931, 136] width 100 height 27
drag, startPoint x: 970, startPoint y: 190, endPoint x: 972, endPoint y: 175, distance: 15.4
click at [970, 190] on span "轉帳匯款" at bounding box center [993, 200] width 137 height 25
type input "轉帳匯款"
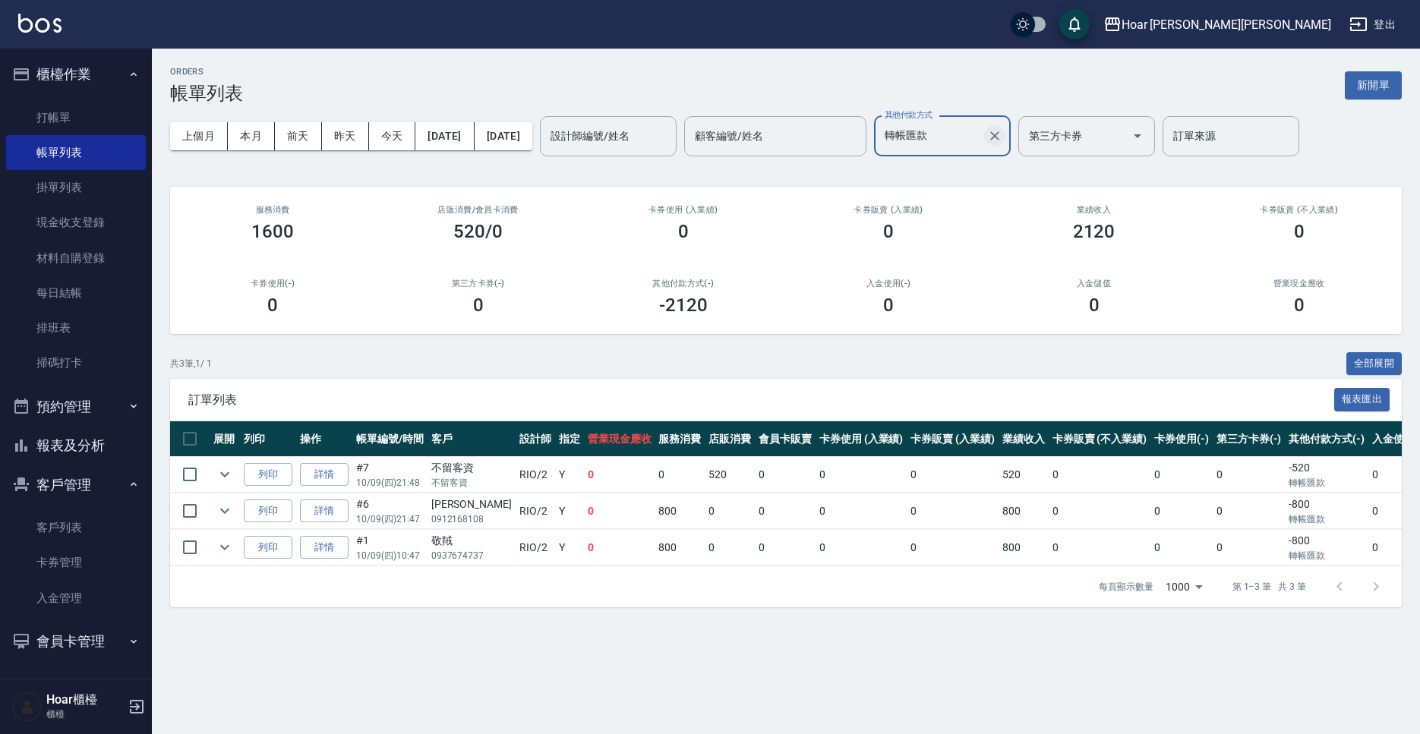
click at [1002, 138] on icon "Clear" at bounding box center [994, 135] width 15 height 15
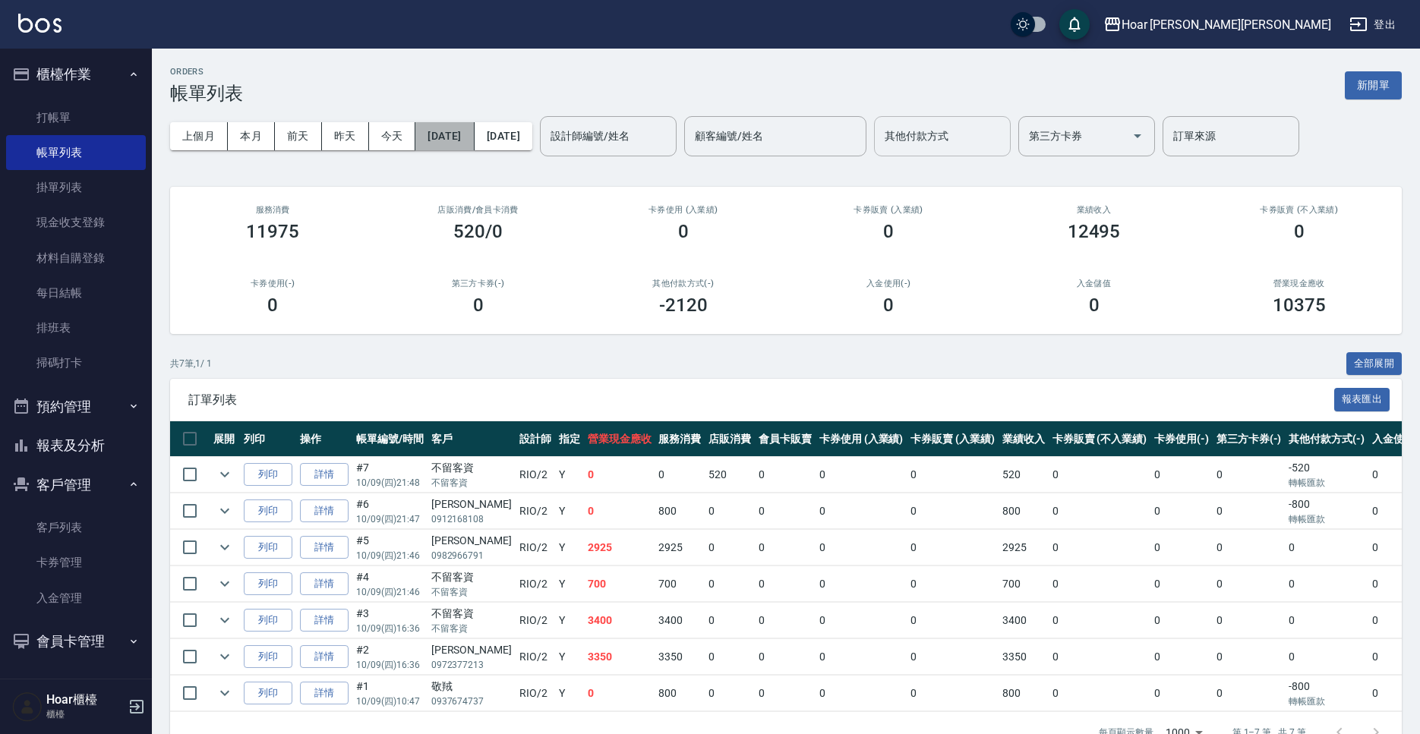
click at [457, 131] on button "[DATE]" at bounding box center [444, 136] width 58 height 28
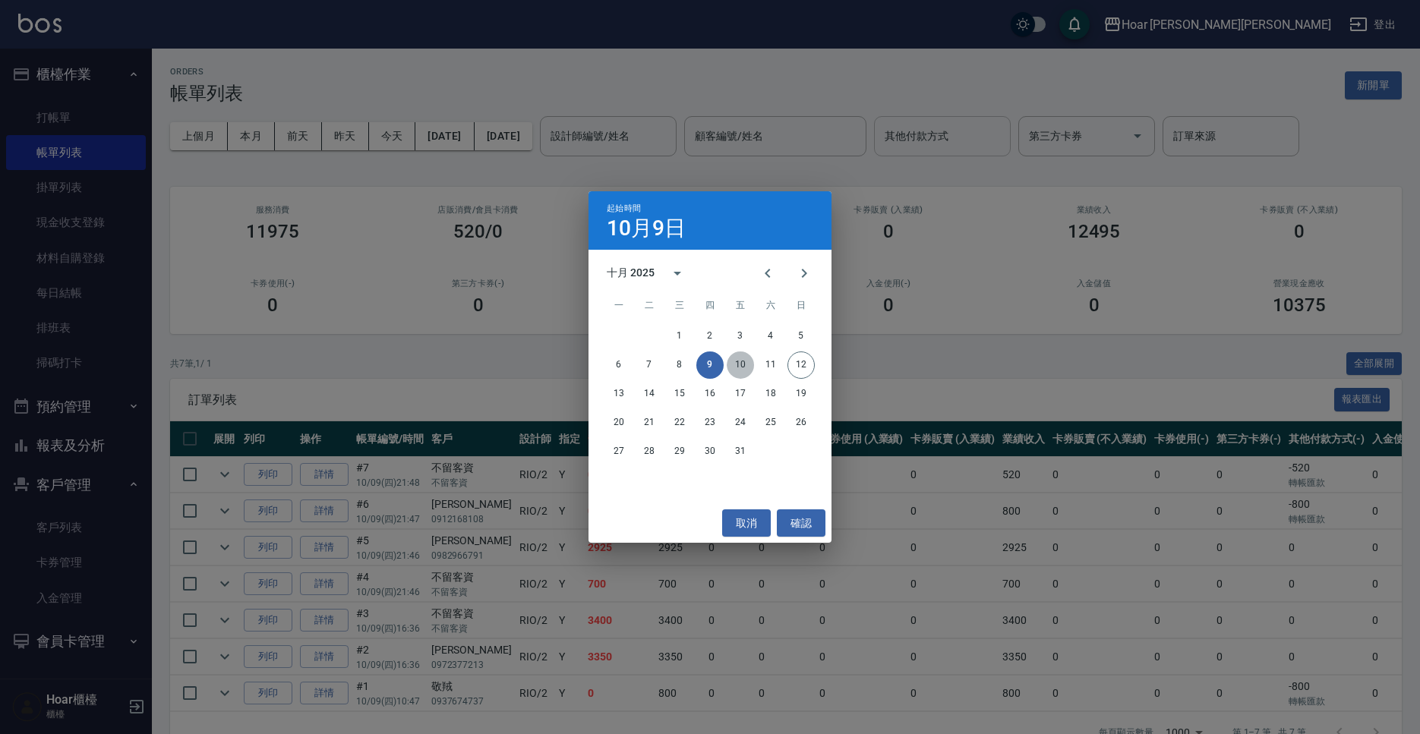
click at [736, 368] on button "10" at bounding box center [740, 364] width 27 height 27
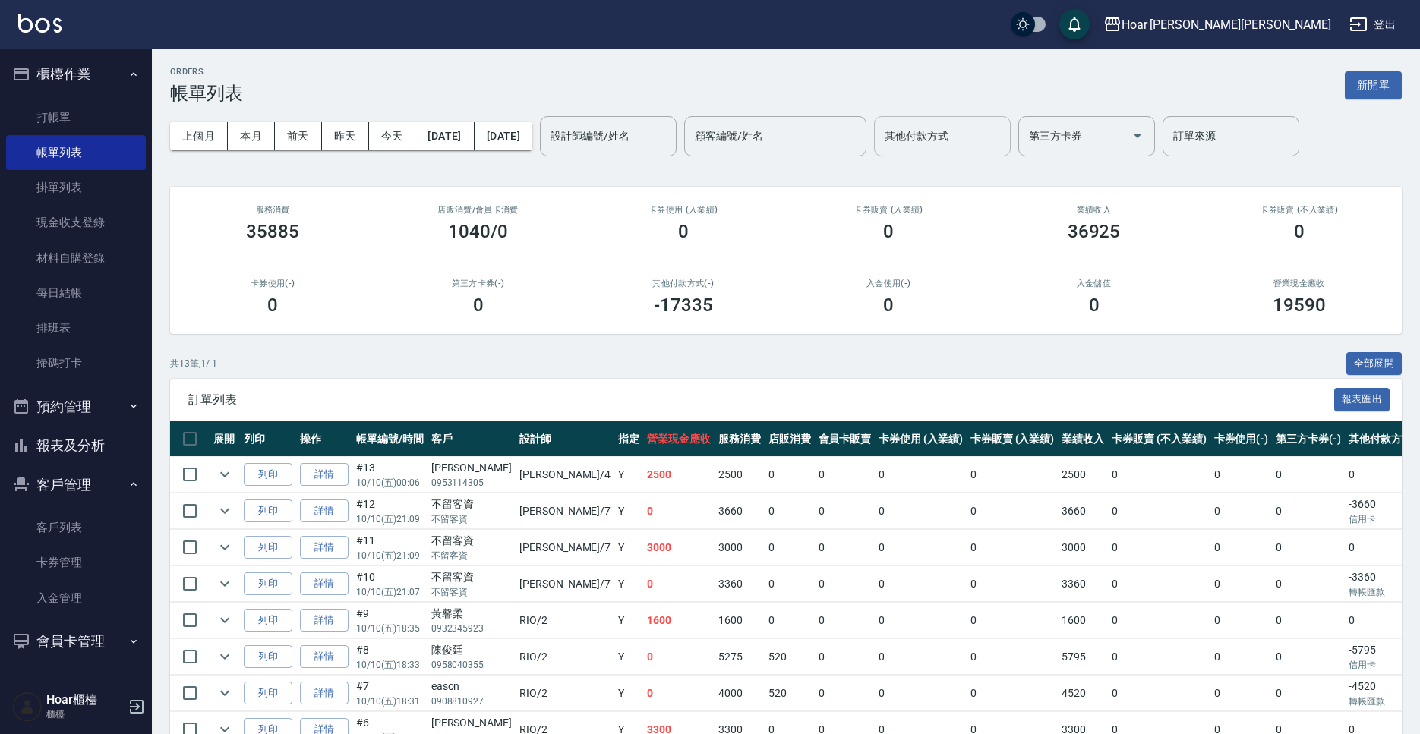
drag, startPoint x: 1013, startPoint y: 140, endPoint x: 1010, endPoint y: 148, distance: 8.2
click at [1004, 141] on input "其他付款方式" at bounding box center [942, 136] width 123 height 27
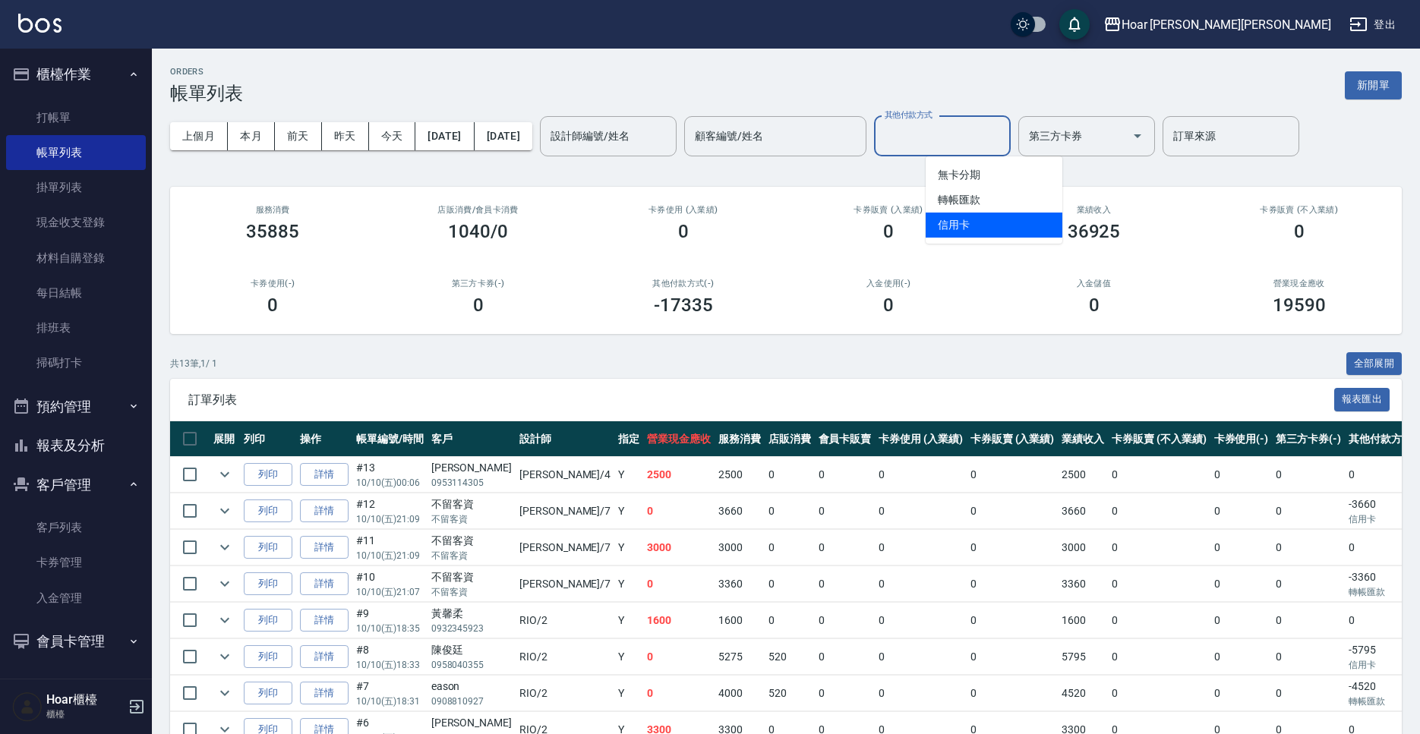
drag, startPoint x: 988, startPoint y: 224, endPoint x: 996, endPoint y: 153, distance: 71.1
click at [987, 224] on span "信用卡" at bounding box center [993, 225] width 137 height 25
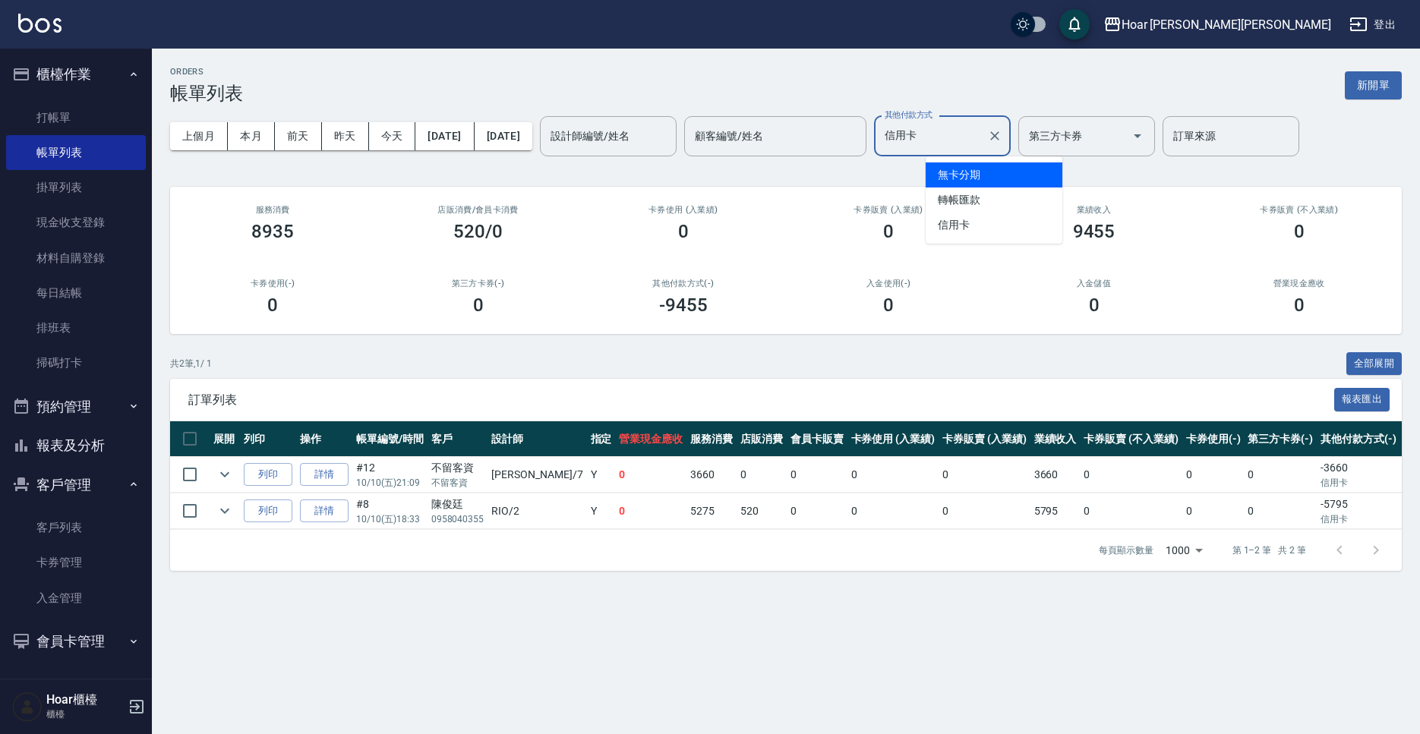
drag, startPoint x: 994, startPoint y: 132, endPoint x: 991, endPoint y: 179, distance: 47.2
click at [981, 132] on input "信用卡" at bounding box center [931, 136] width 100 height 27
drag, startPoint x: 990, startPoint y: 191, endPoint x: 998, endPoint y: 186, distance: 9.3
click at [989, 191] on span "轉帳匯款" at bounding box center [993, 200] width 137 height 25
type input "轉帳匯款"
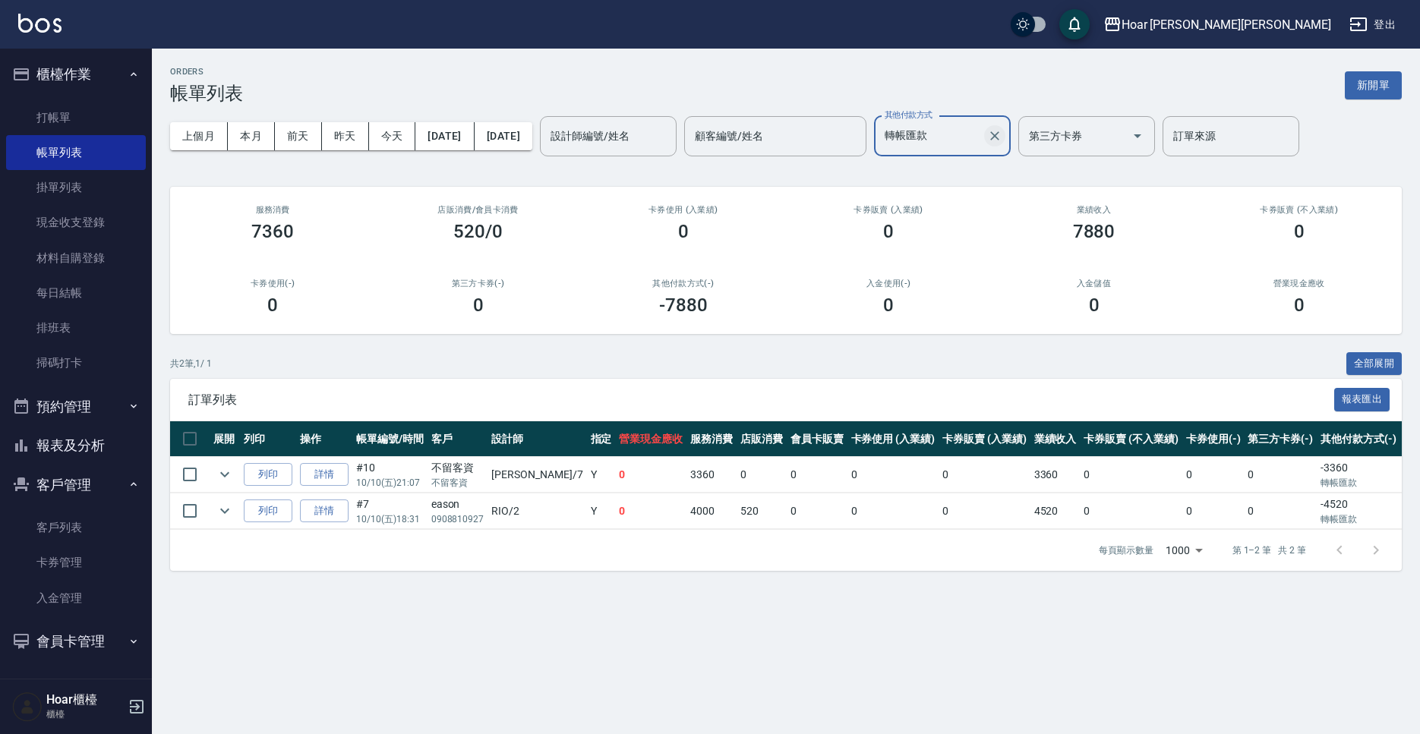
click at [999, 137] on icon "Clear" at bounding box center [994, 135] width 9 height 9
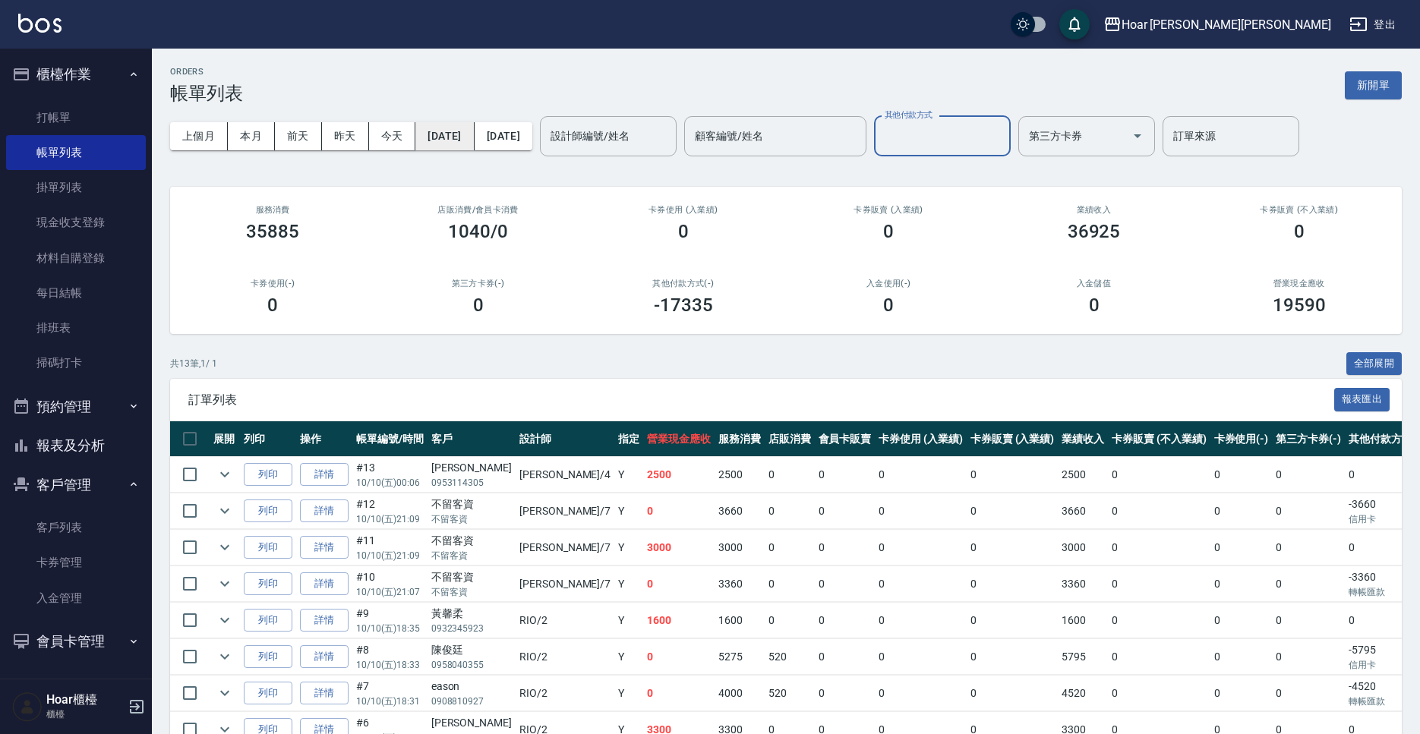
click at [474, 135] on button "[DATE]" at bounding box center [444, 136] width 58 height 28
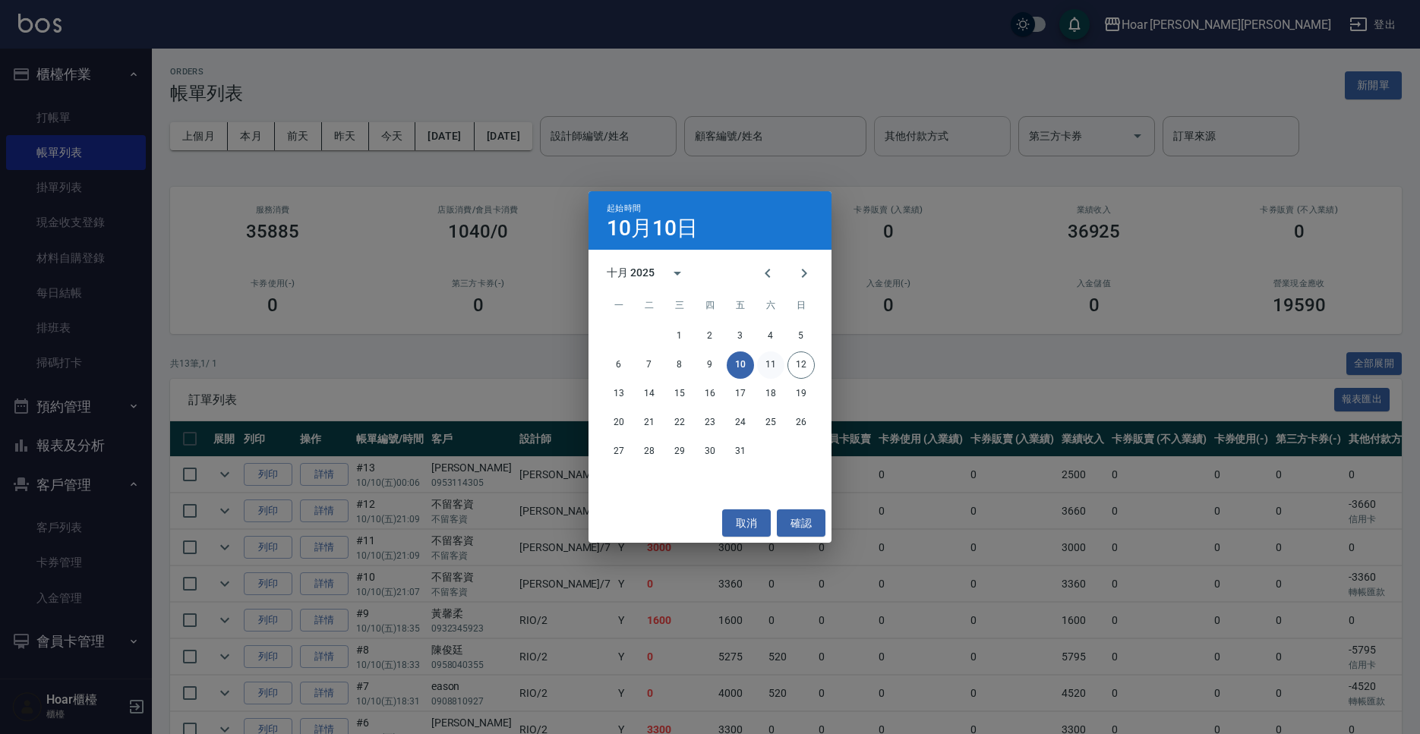
click at [775, 367] on button "11" at bounding box center [770, 364] width 27 height 27
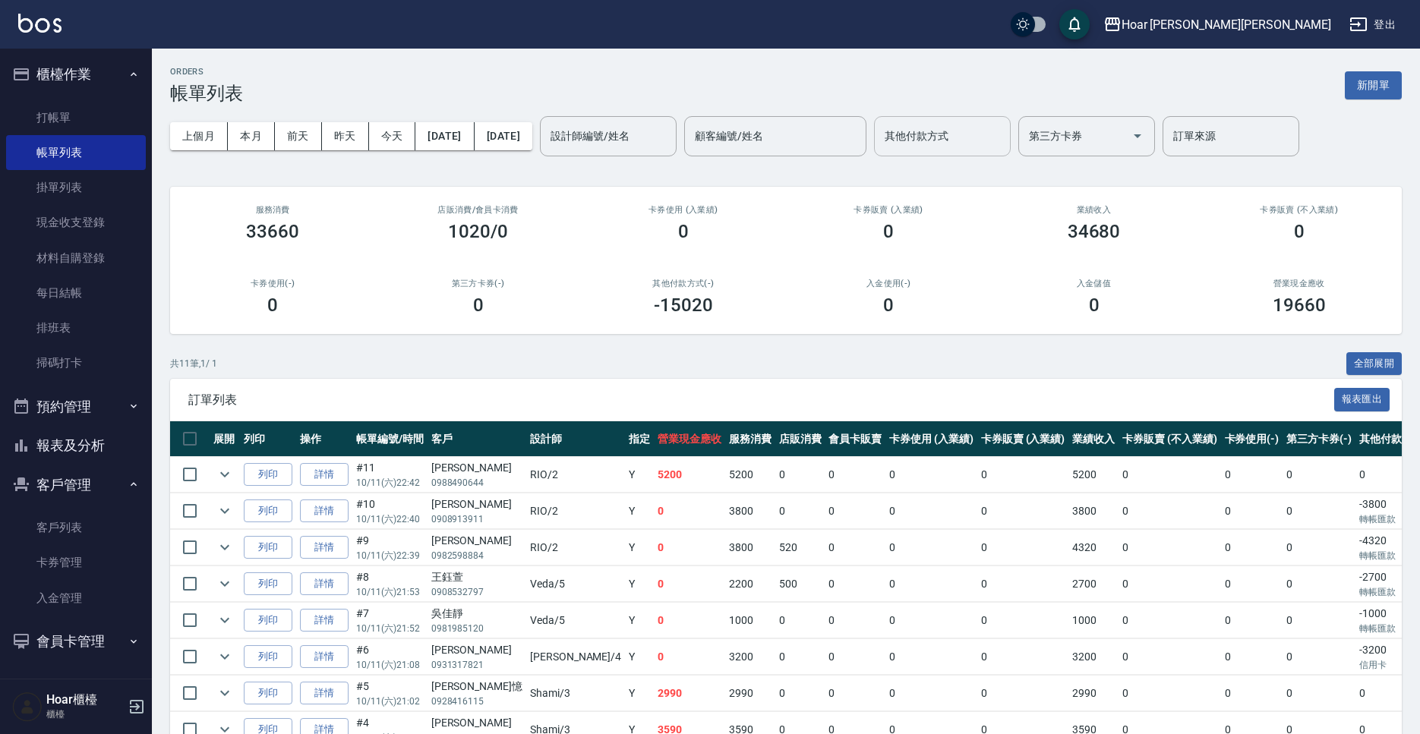
drag, startPoint x: 1017, startPoint y: 139, endPoint x: 1016, endPoint y: 150, distance: 11.5
click at [1004, 140] on input "其他付款方式" at bounding box center [942, 136] width 123 height 27
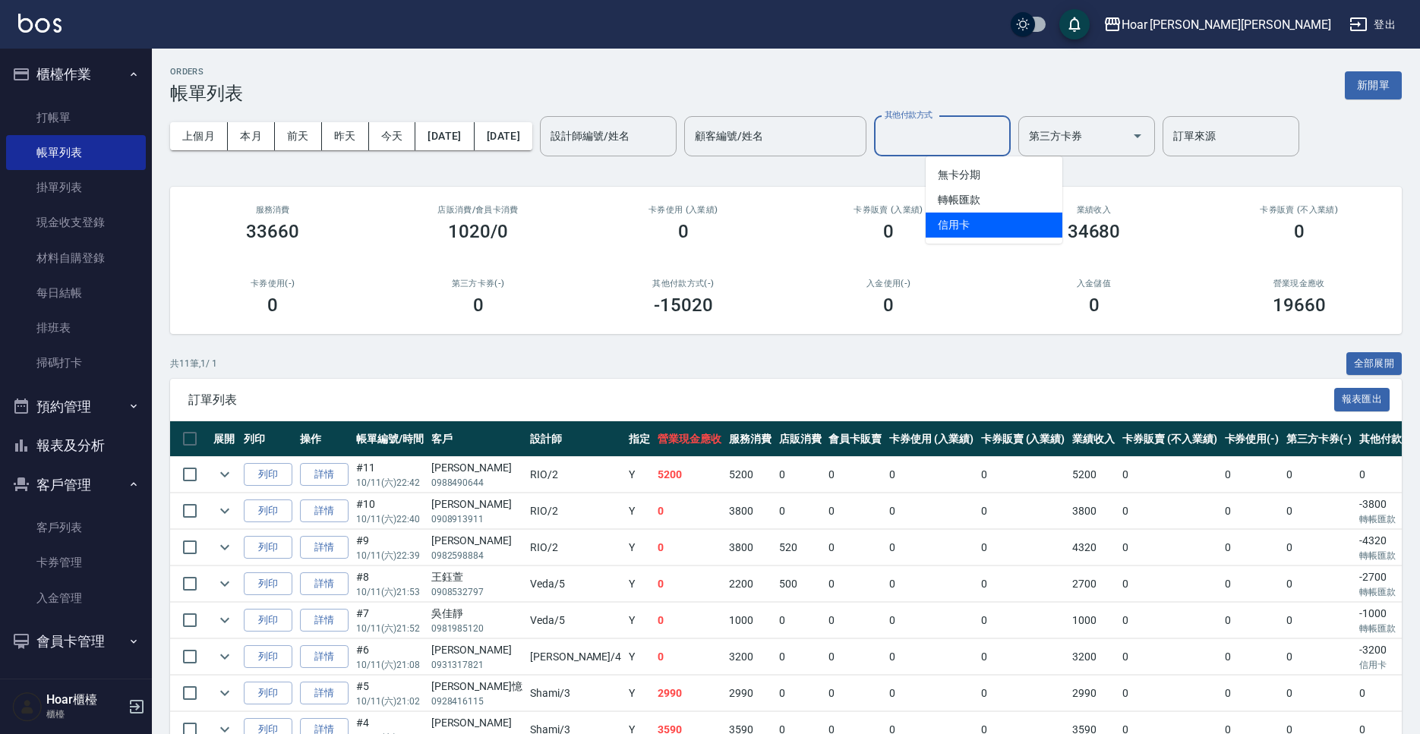
click at [988, 227] on span "信用卡" at bounding box center [993, 225] width 137 height 25
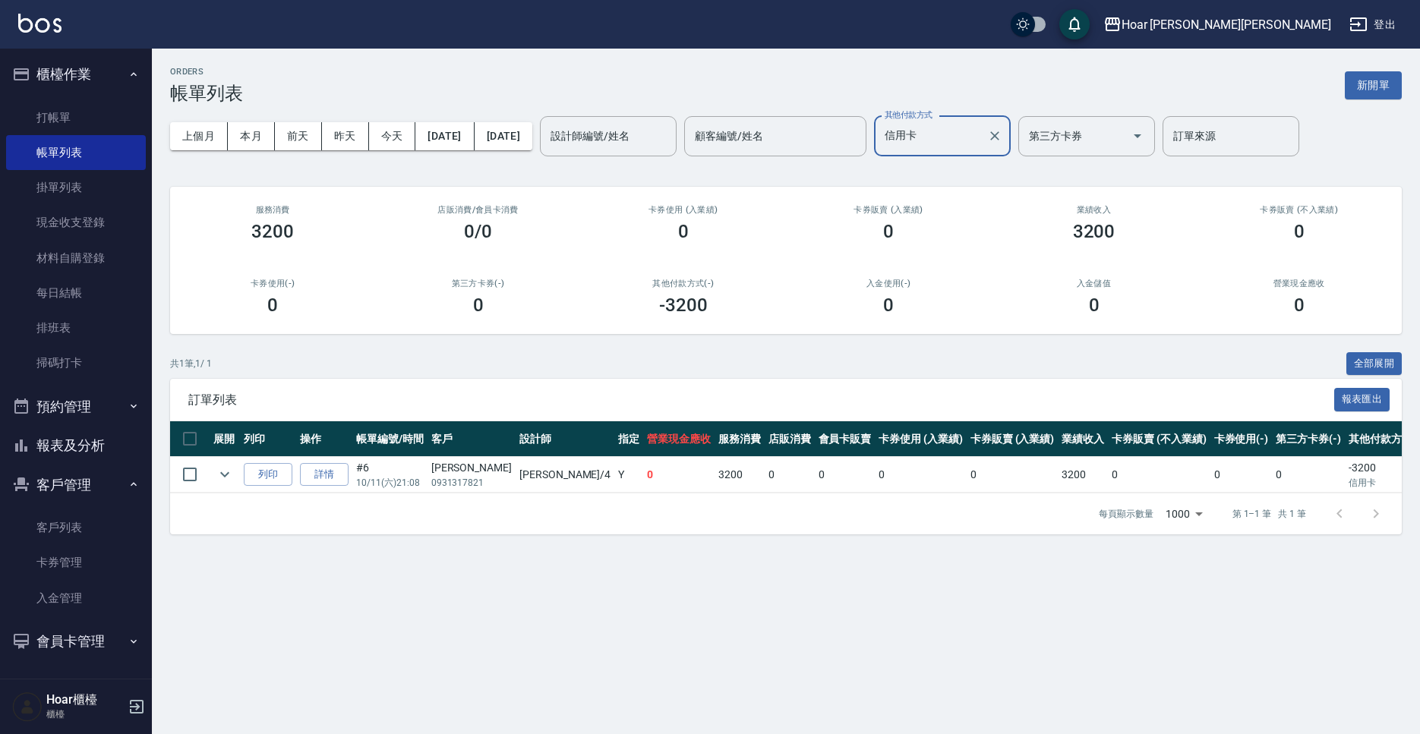
click at [981, 136] on input "信用卡" at bounding box center [931, 136] width 100 height 27
click at [988, 194] on span "轉帳匯款" at bounding box center [993, 200] width 137 height 25
type input "轉帳匯款"
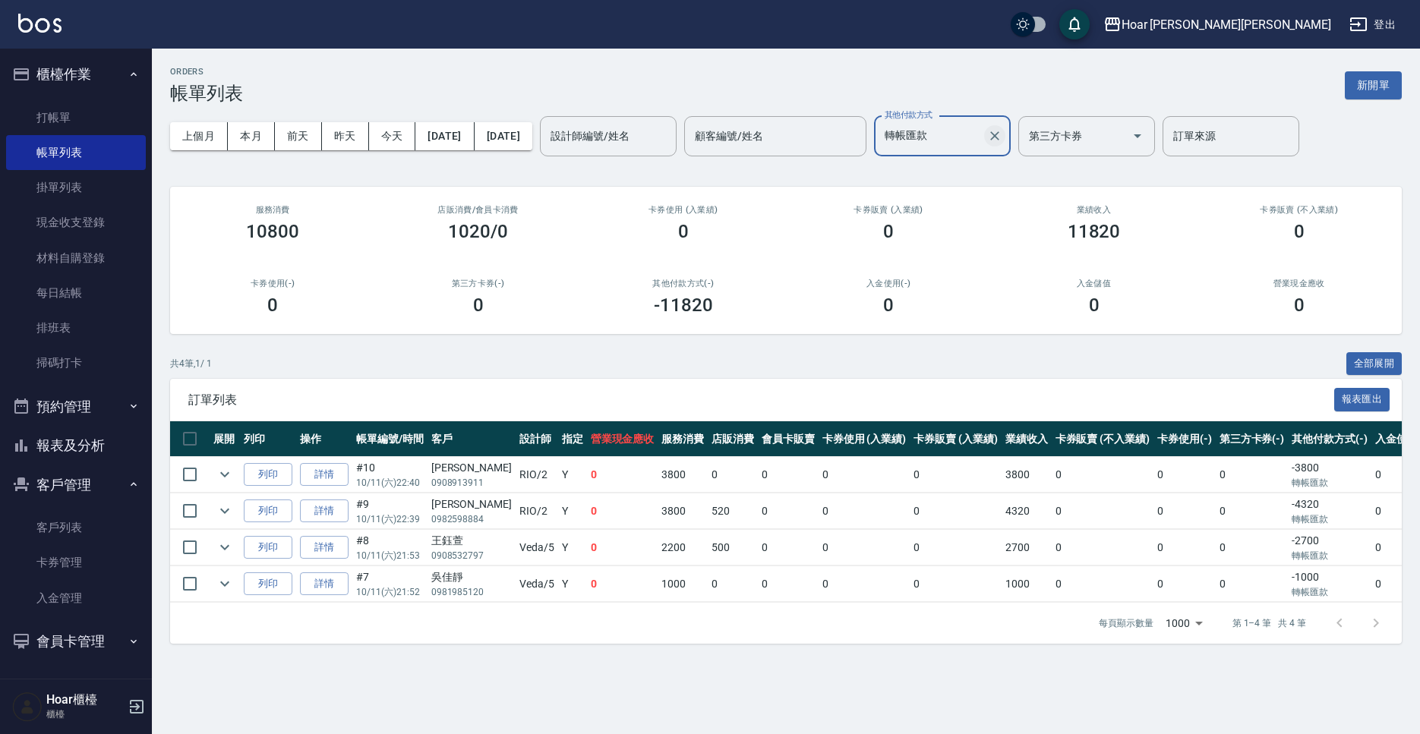
click at [1002, 142] on icon "Clear" at bounding box center [994, 135] width 15 height 15
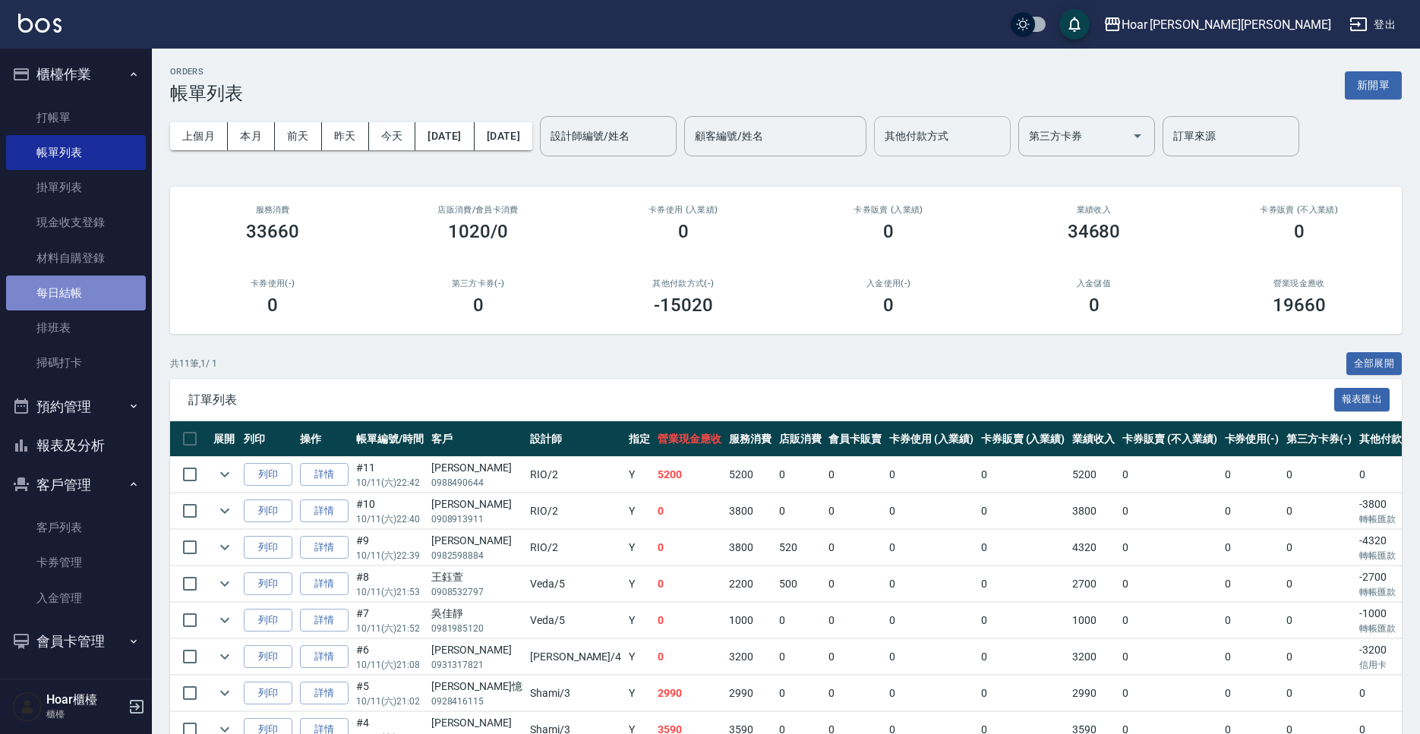
click at [58, 304] on link "每日結帳" at bounding box center [76, 293] width 140 height 35
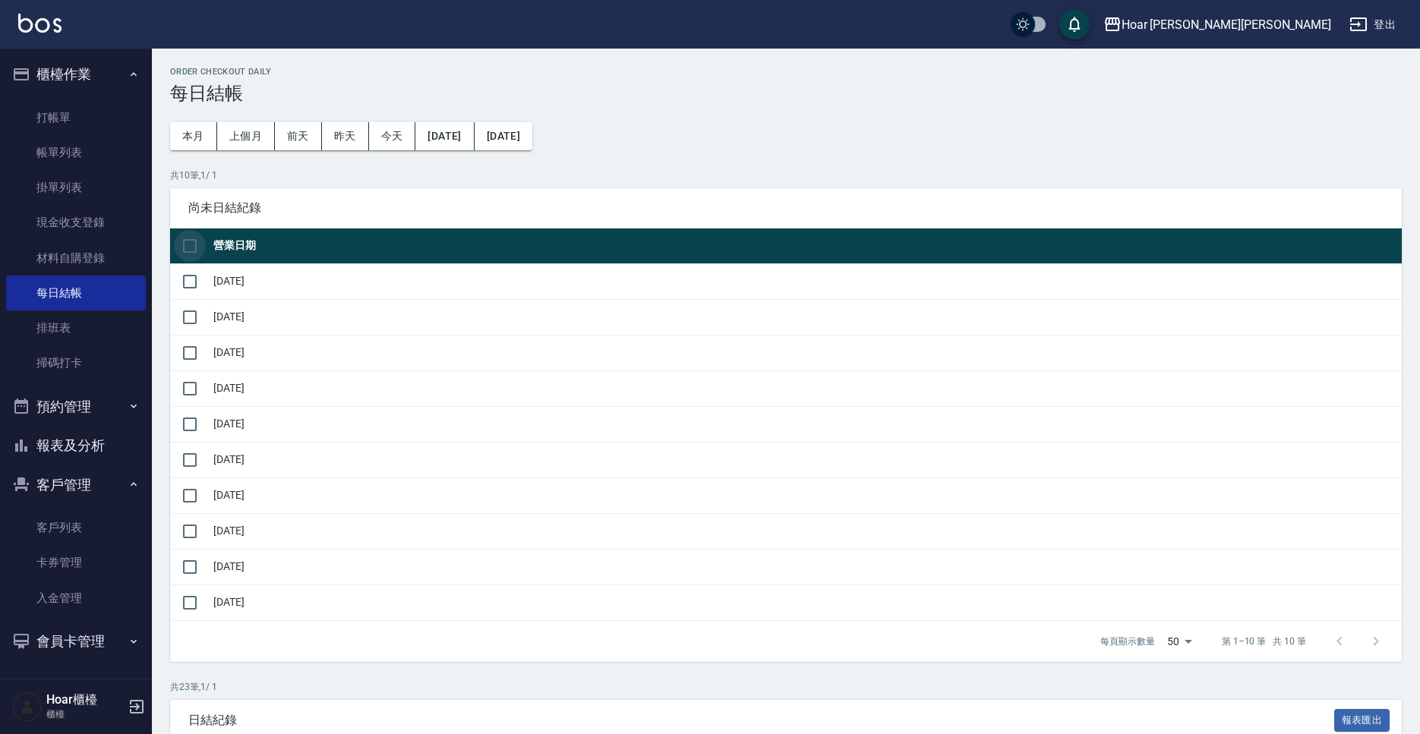
drag, startPoint x: 192, startPoint y: 247, endPoint x: 203, endPoint y: 260, distance: 17.8
click at [193, 247] on input "checkbox" at bounding box center [190, 246] width 32 height 32
checkbox input "true"
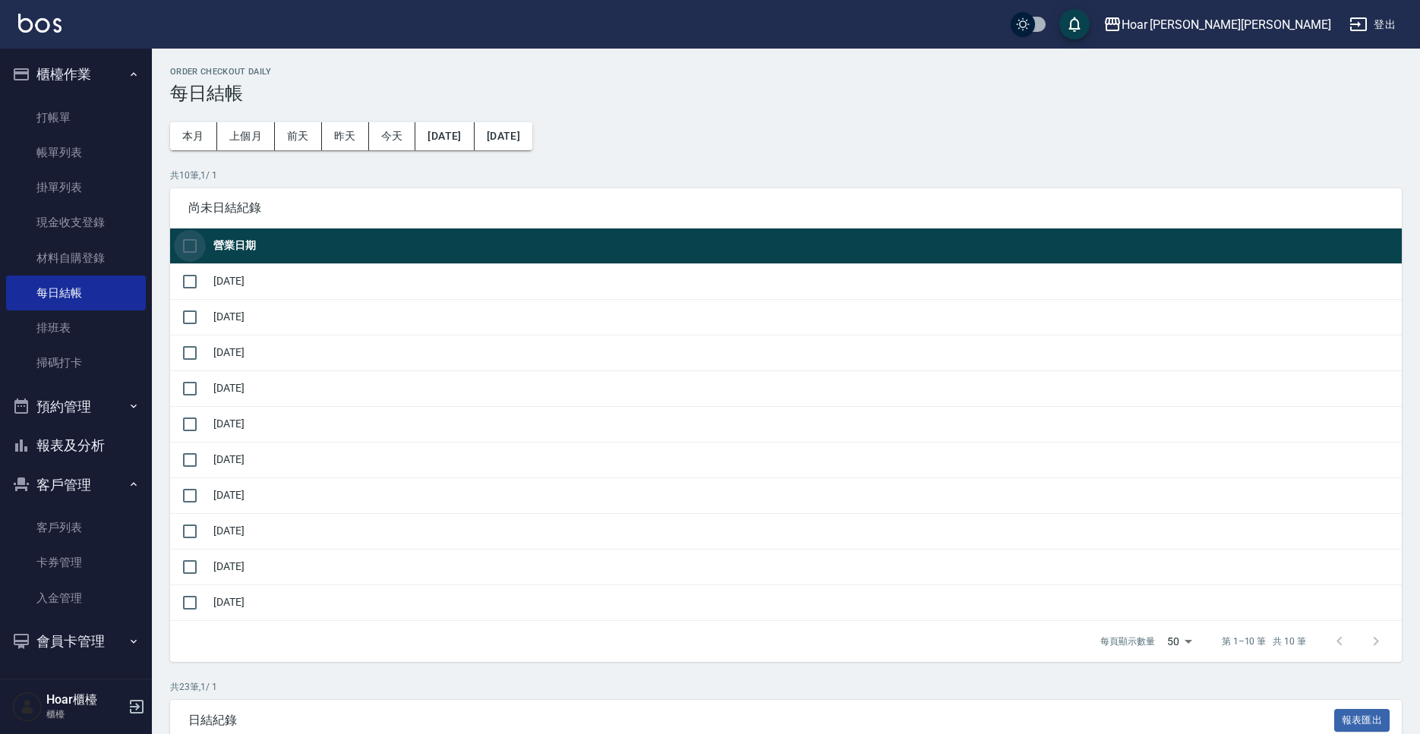
checkbox input "true"
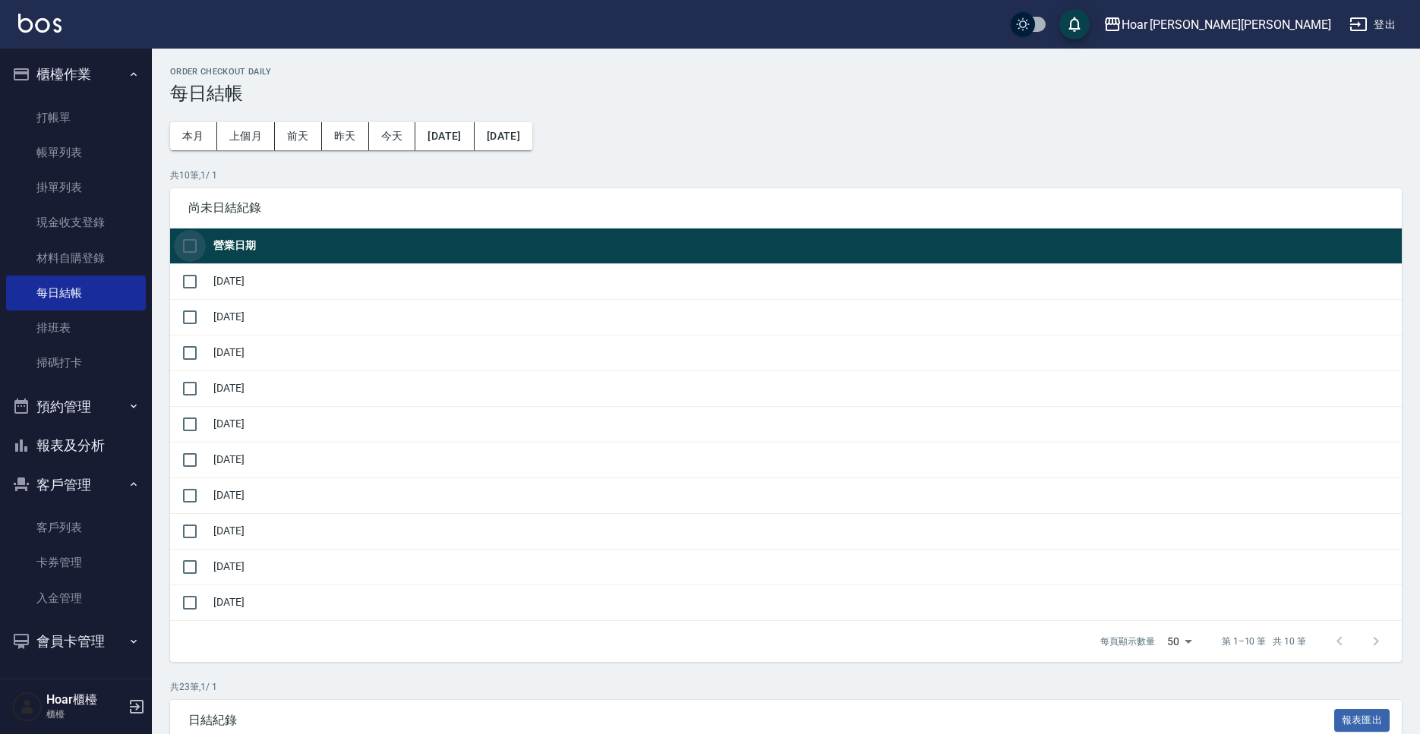
checkbox input "true"
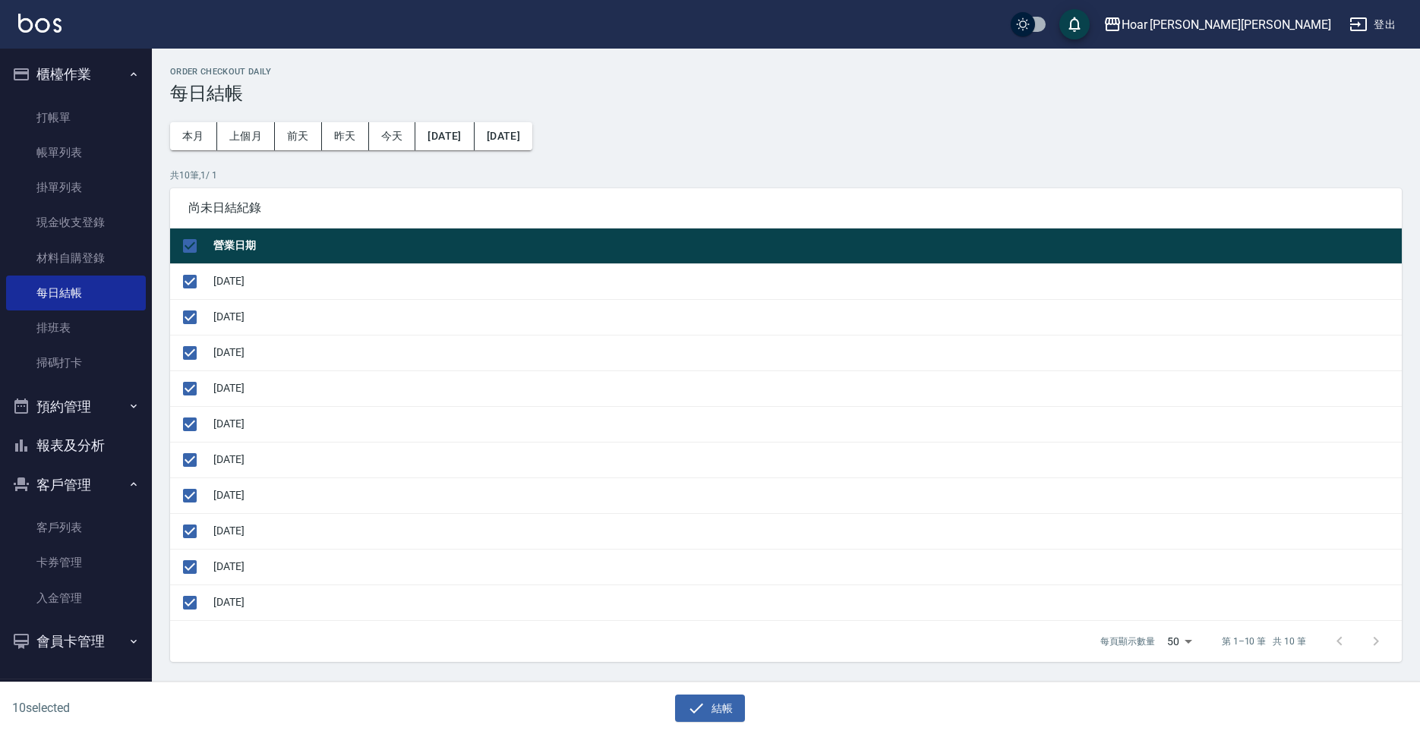
drag, startPoint x: 197, startPoint y: 607, endPoint x: 226, endPoint y: 616, distance: 31.0
click at [197, 607] on input "checkbox" at bounding box center [190, 603] width 32 height 32
checkbox input "false"
drag, startPoint x: 682, startPoint y: 703, endPoint x: 686, endPoint y: 673, distance: 30.5
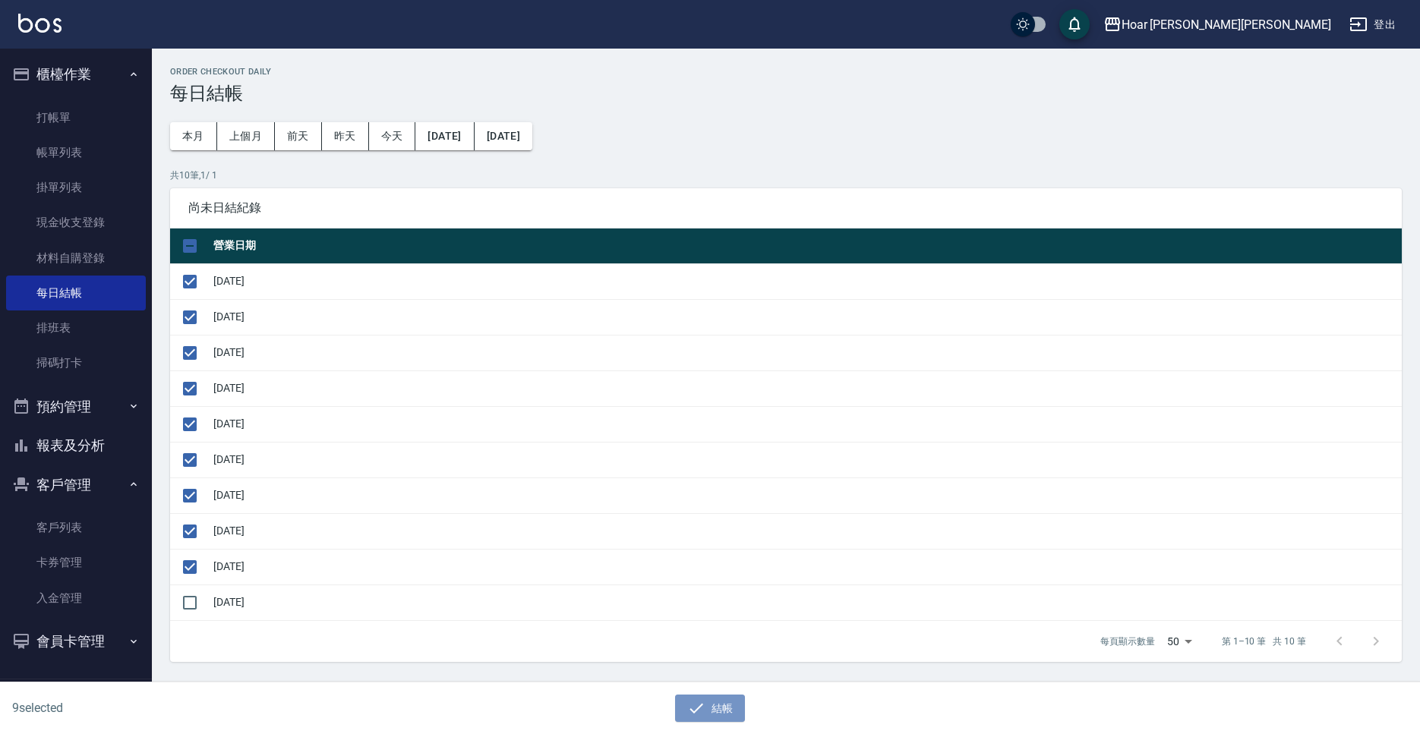
click at [682, 703] on button "結帳" at bounding box center [710, 709] width 71 height 28
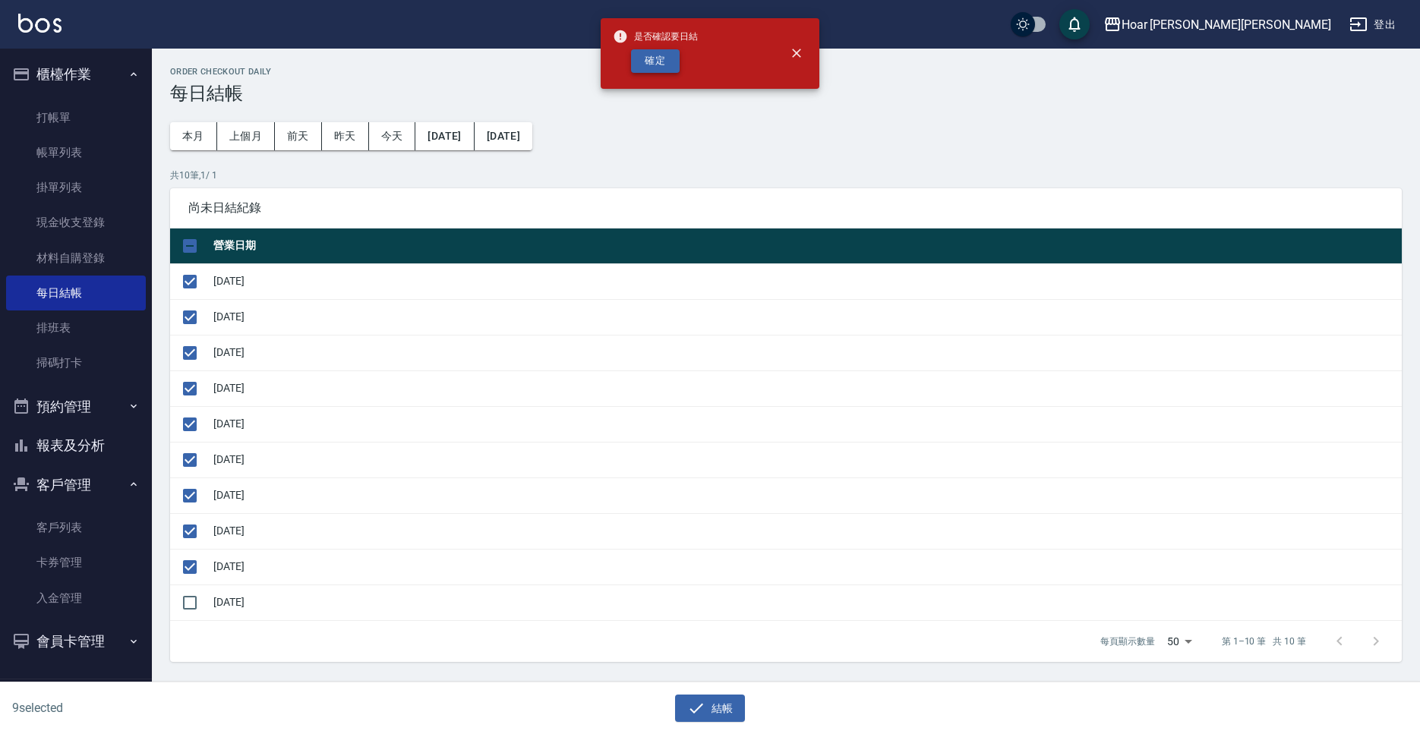
click at [660, 67] on button "確定" at bounding box center [655, 61] width 49 height 24
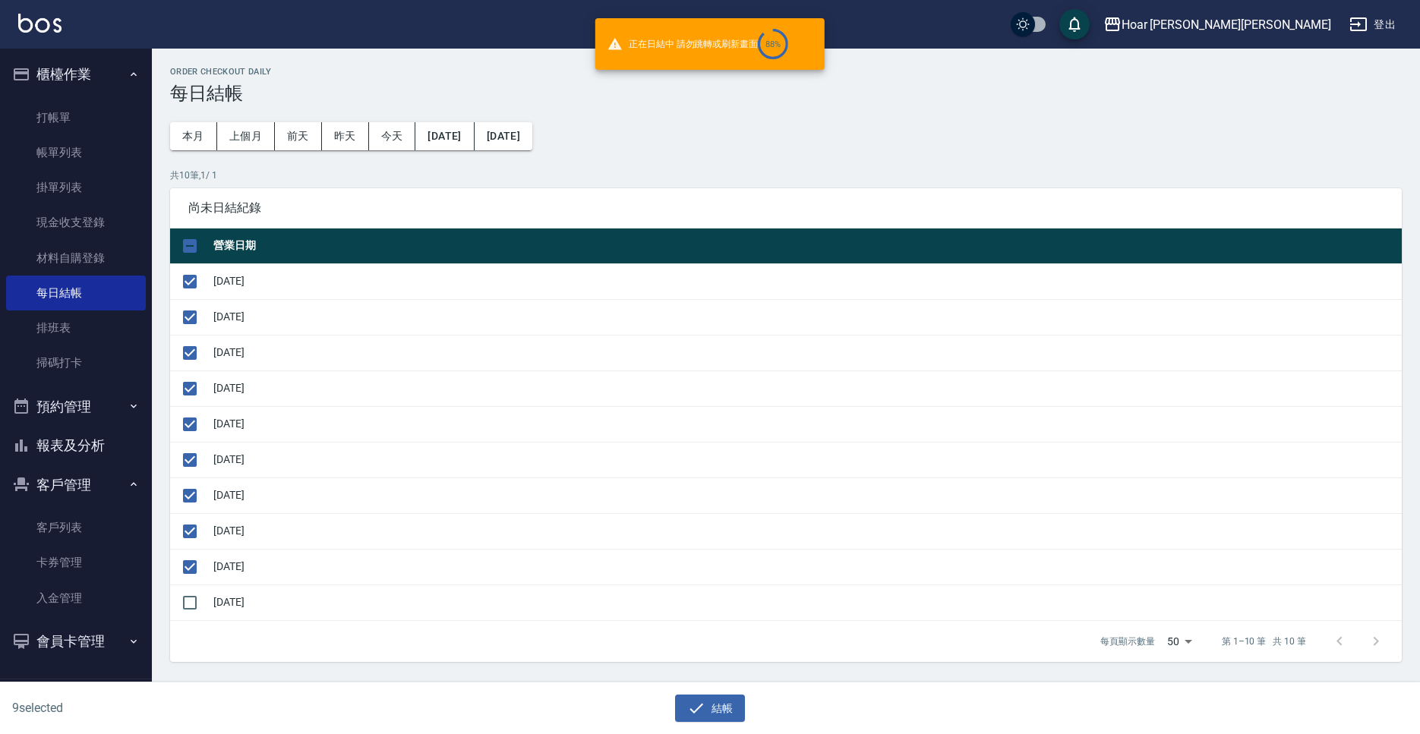
checkbox input "false"
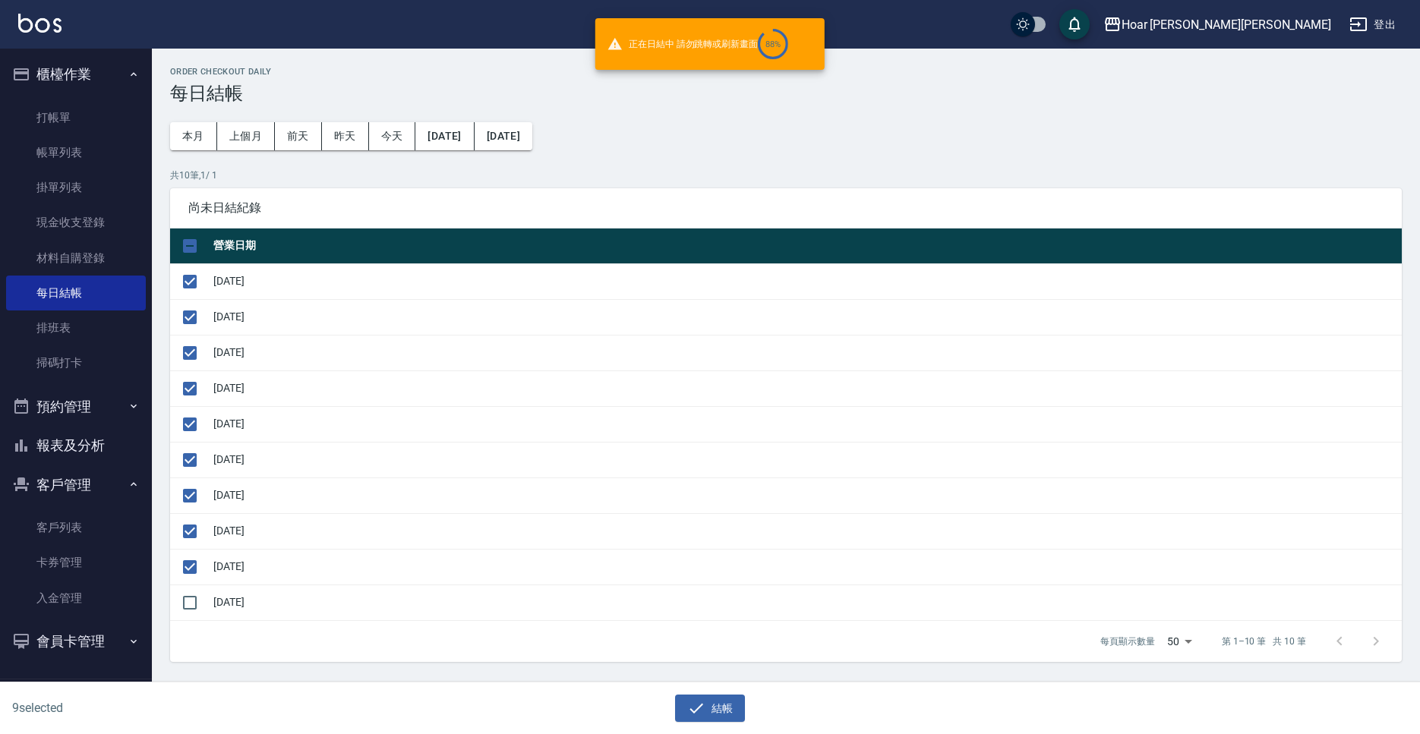
checkbox input "false"
